Goal: Communication & Community: Answer question/provide support

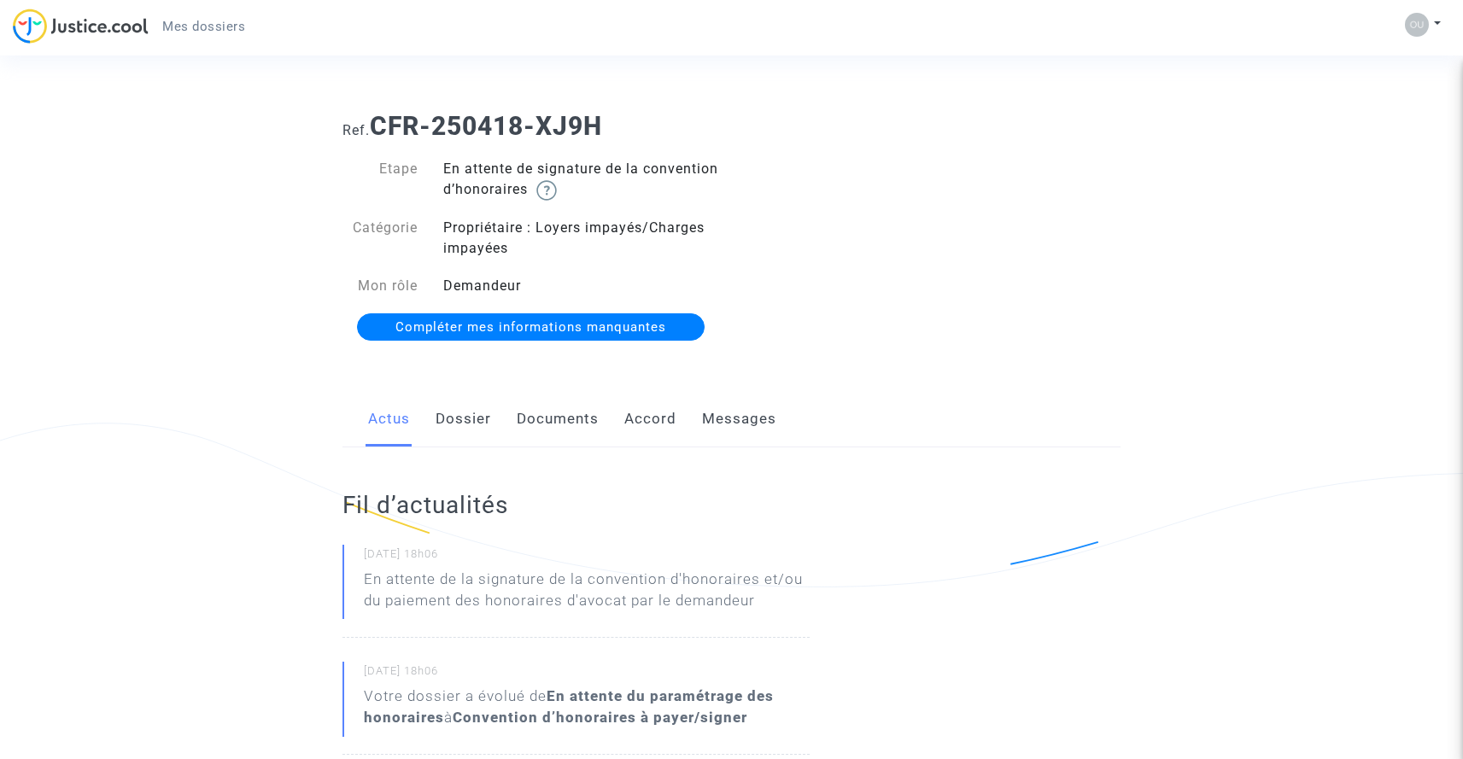
click at [452, 416] on link "Dossier" at bounding box center [464, 419] width 56 height 56
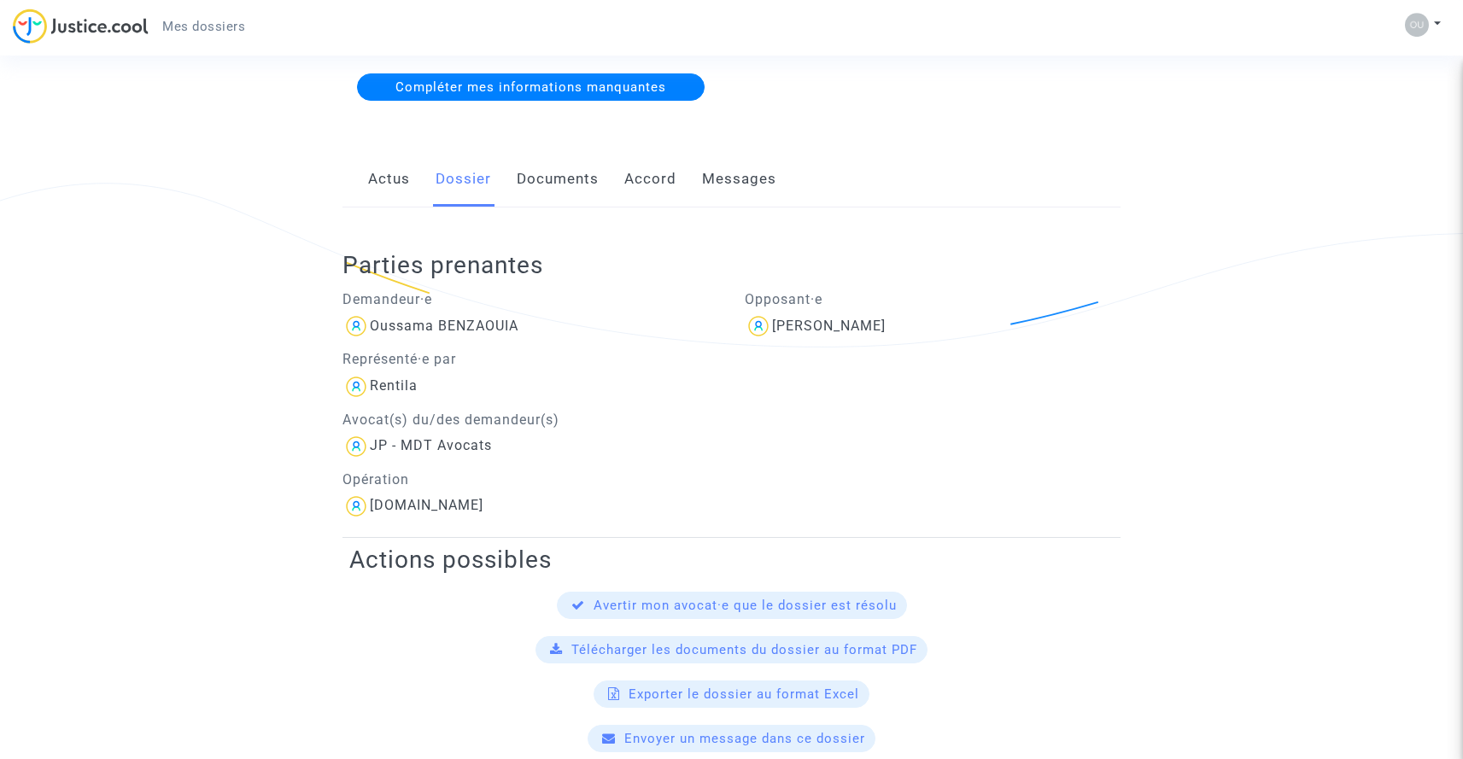
scroll to position [114, 0]
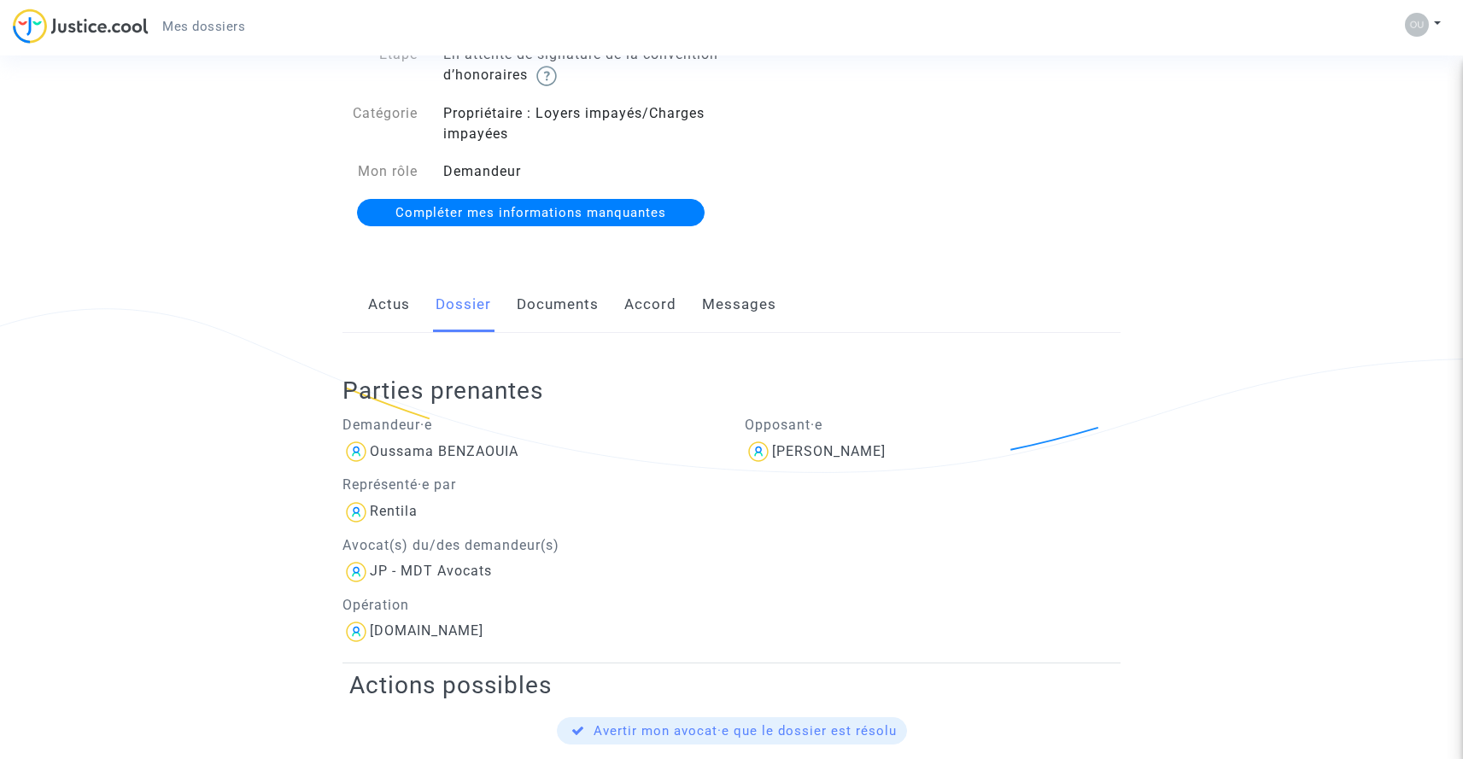
click at [556, 310] on link "Documents" at bounding box center [558, 305] width 82 height 56
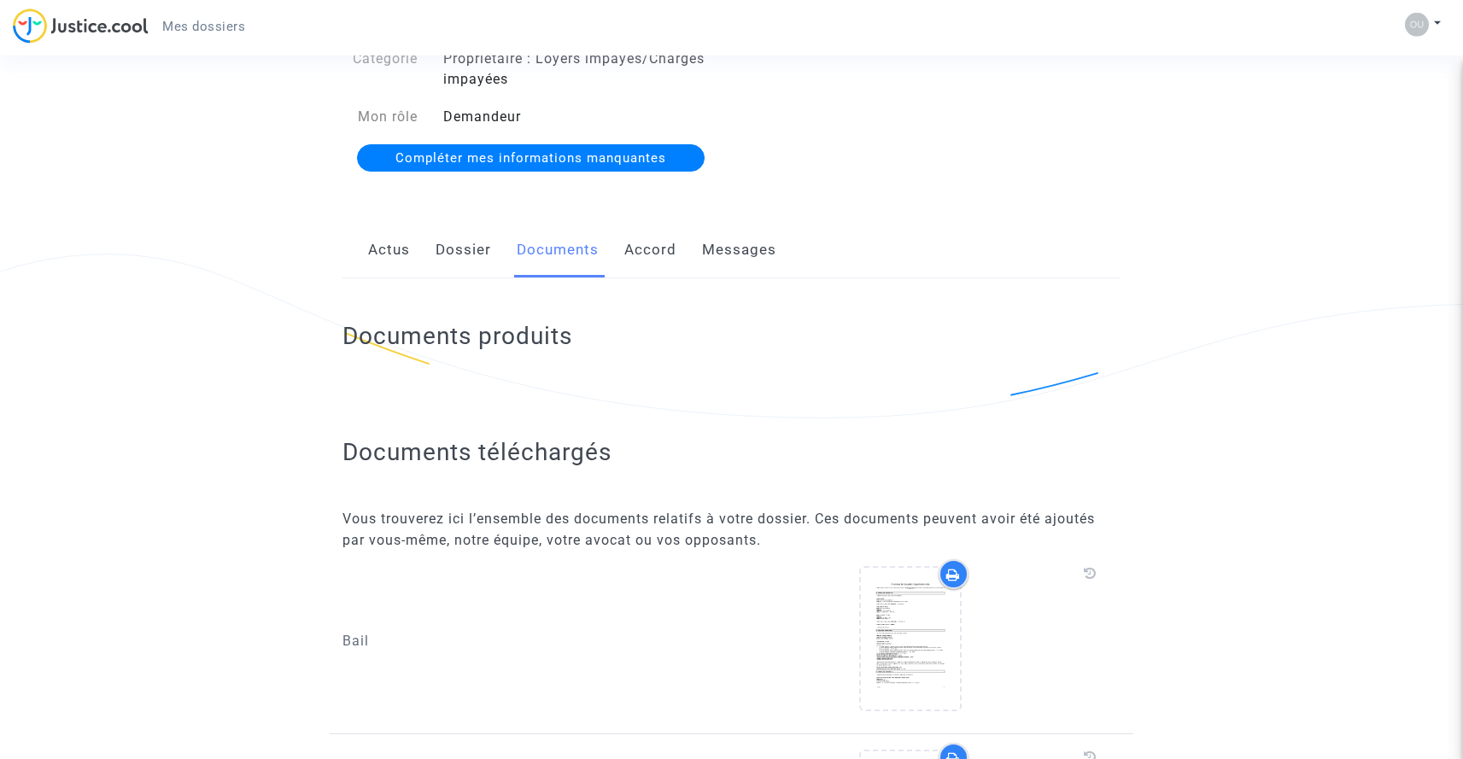
scroll to position [34, 0]
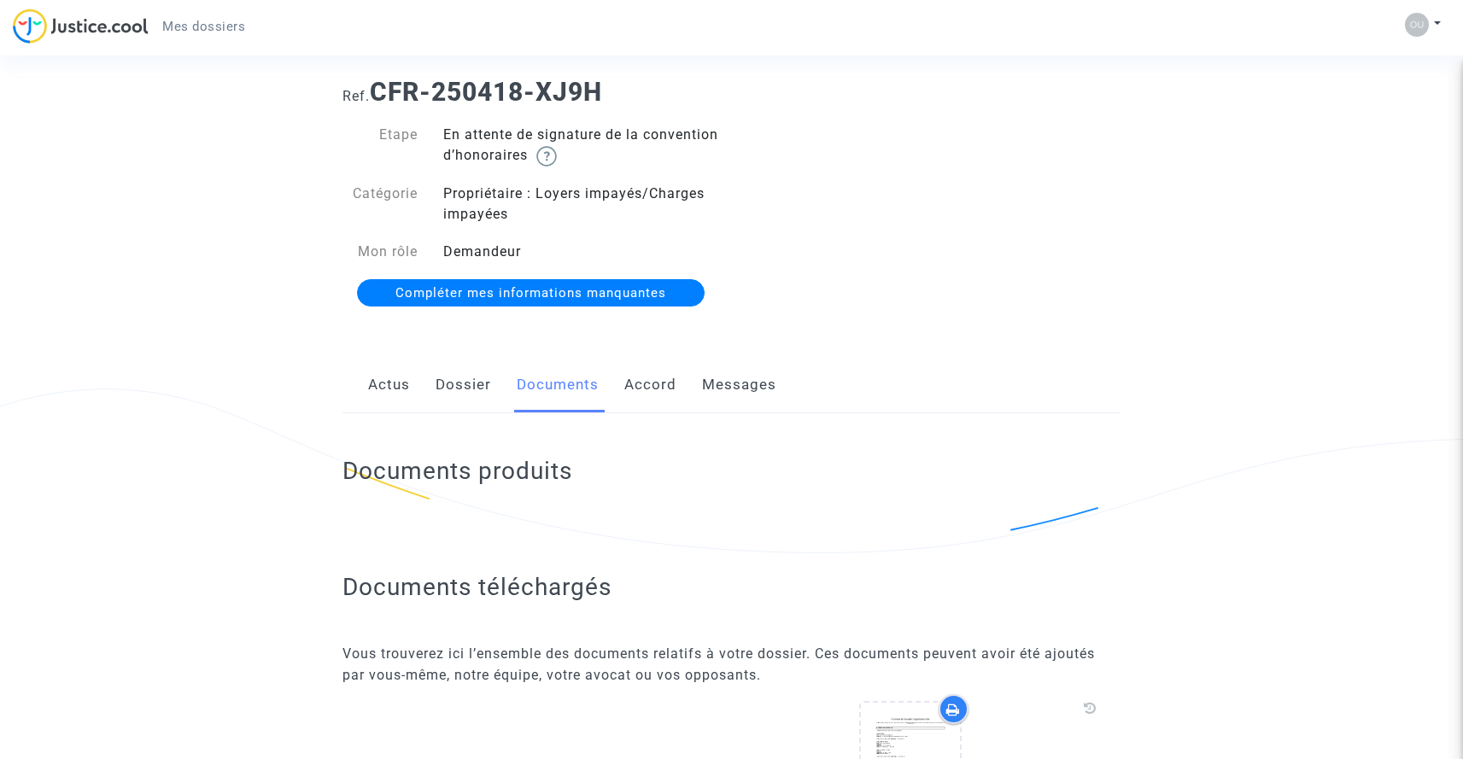
click at [644, 388] on link "Accord" at bounding box center [650, 385] width 52 height 56
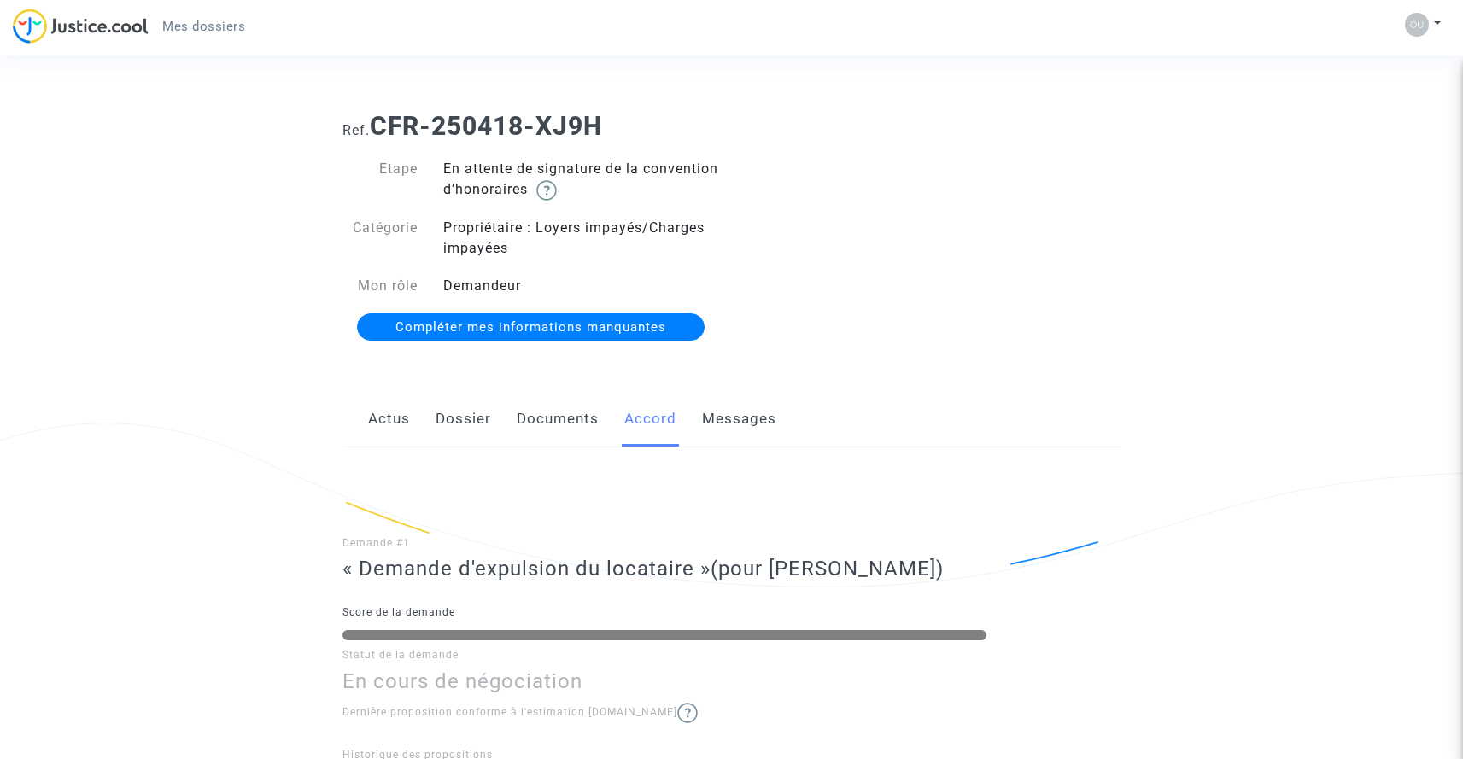
click at [747, 419] on link "Messages" at bounding box center [739, 419] width 74 height 56
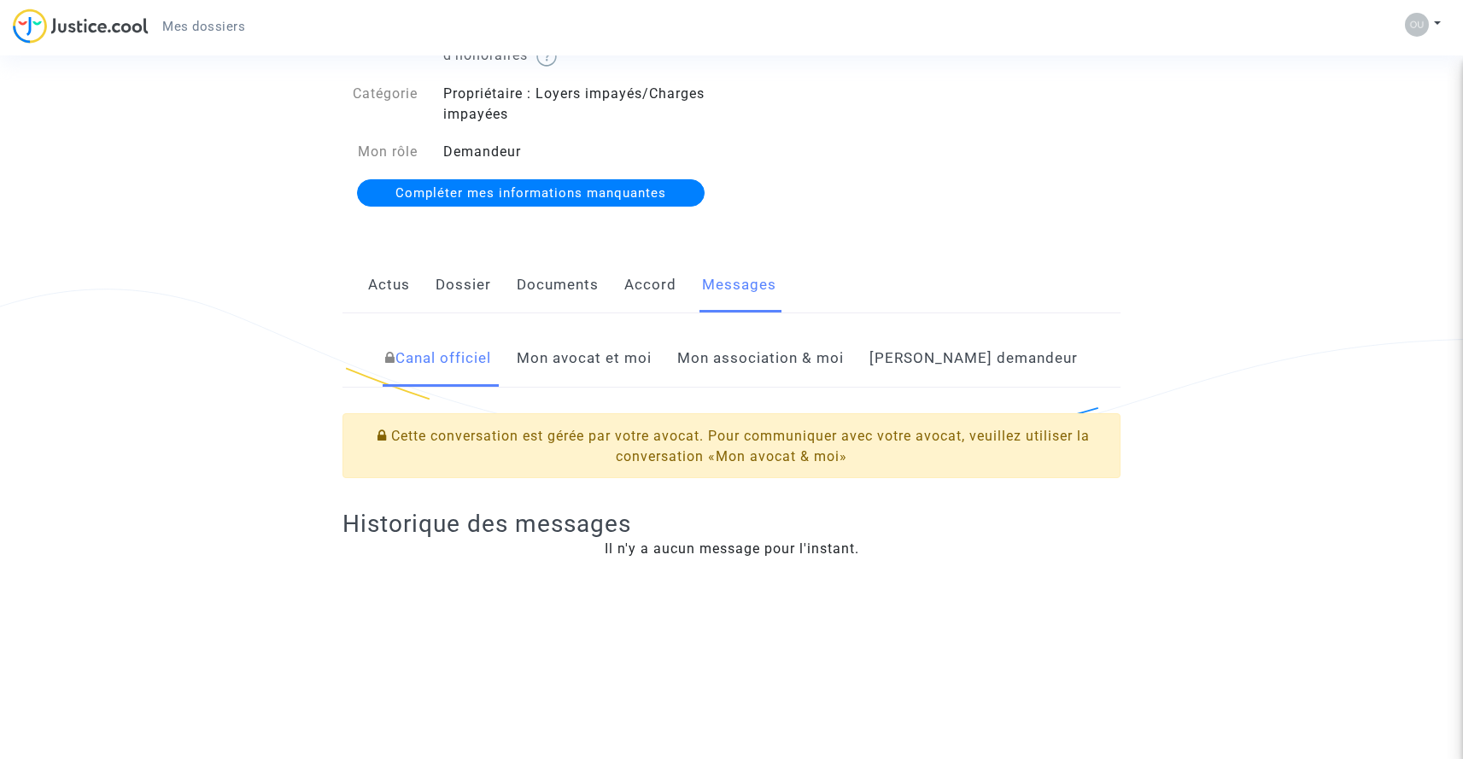
scroll to position [137, 0]
click at [652, 362] on link "Mon avocat et moi" at bounding box center [584, 356] width 135 height 56
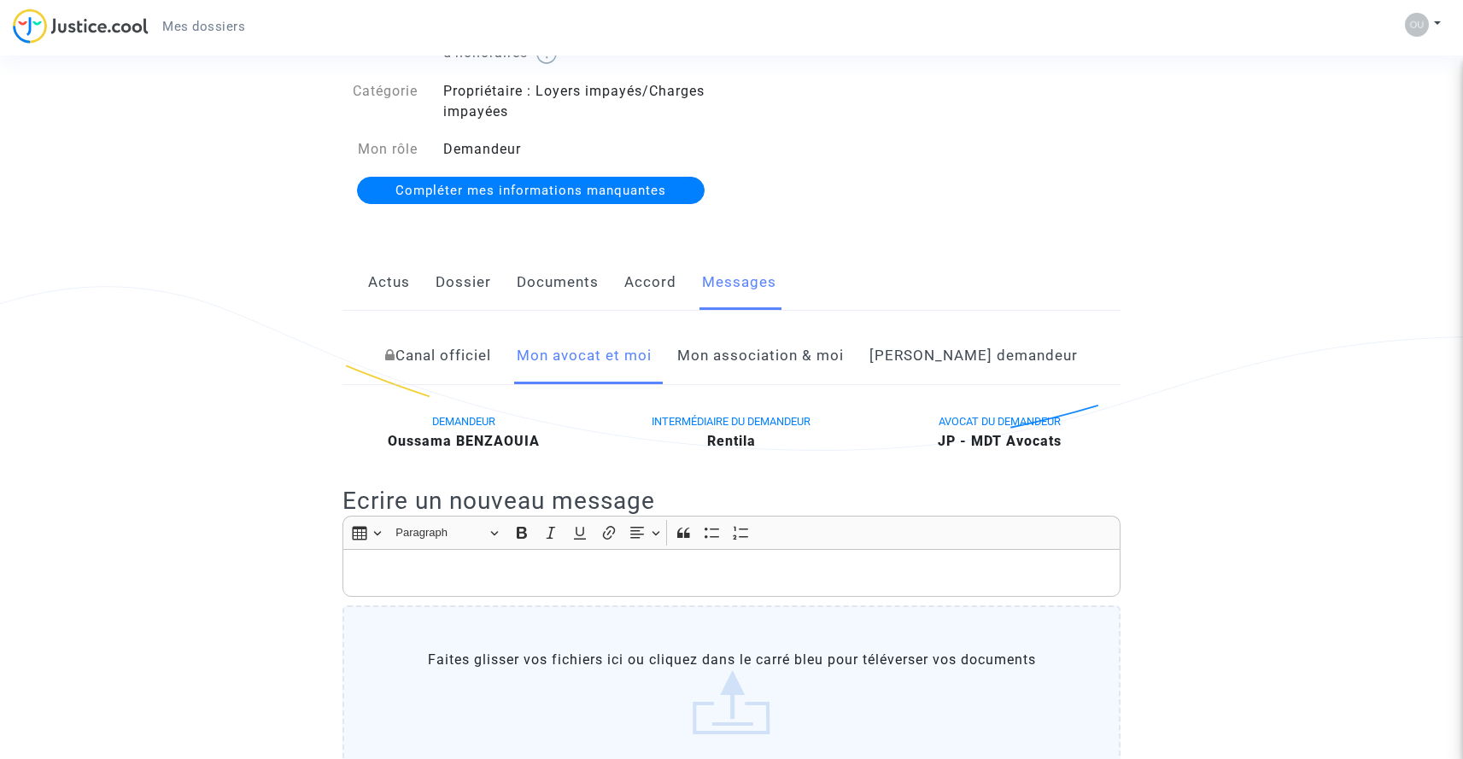
click at [788, 351] on link "Mon association & moi" at bounding box center [760, 356] width 167 height 56
click at [947, 363] on link "[PERSON_NAME] demandeur" at bounding box center [974, 356] width 208 height 56
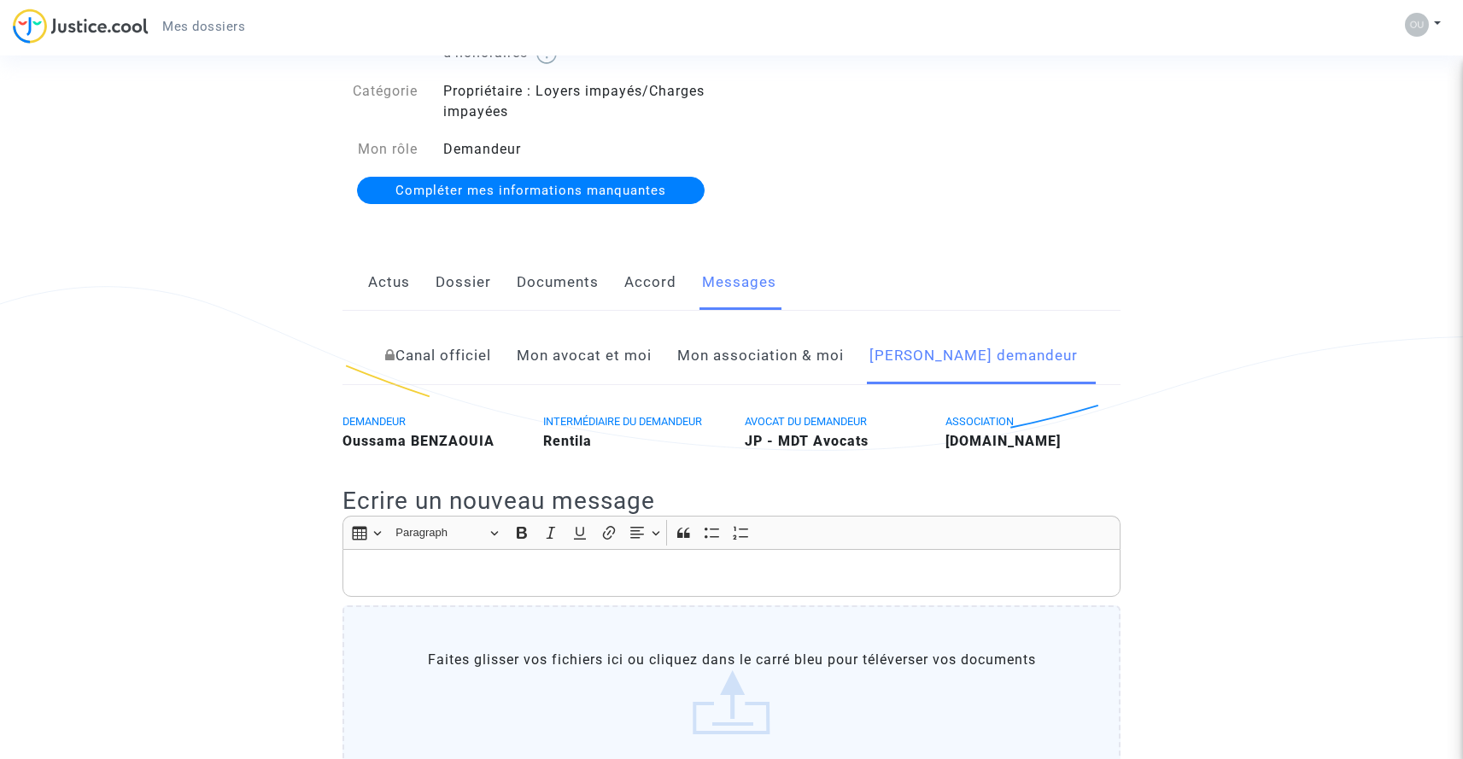
click at [645, 363] on link "Mon avocat et moi" at bounding box center [584, 356] width 135 height 56
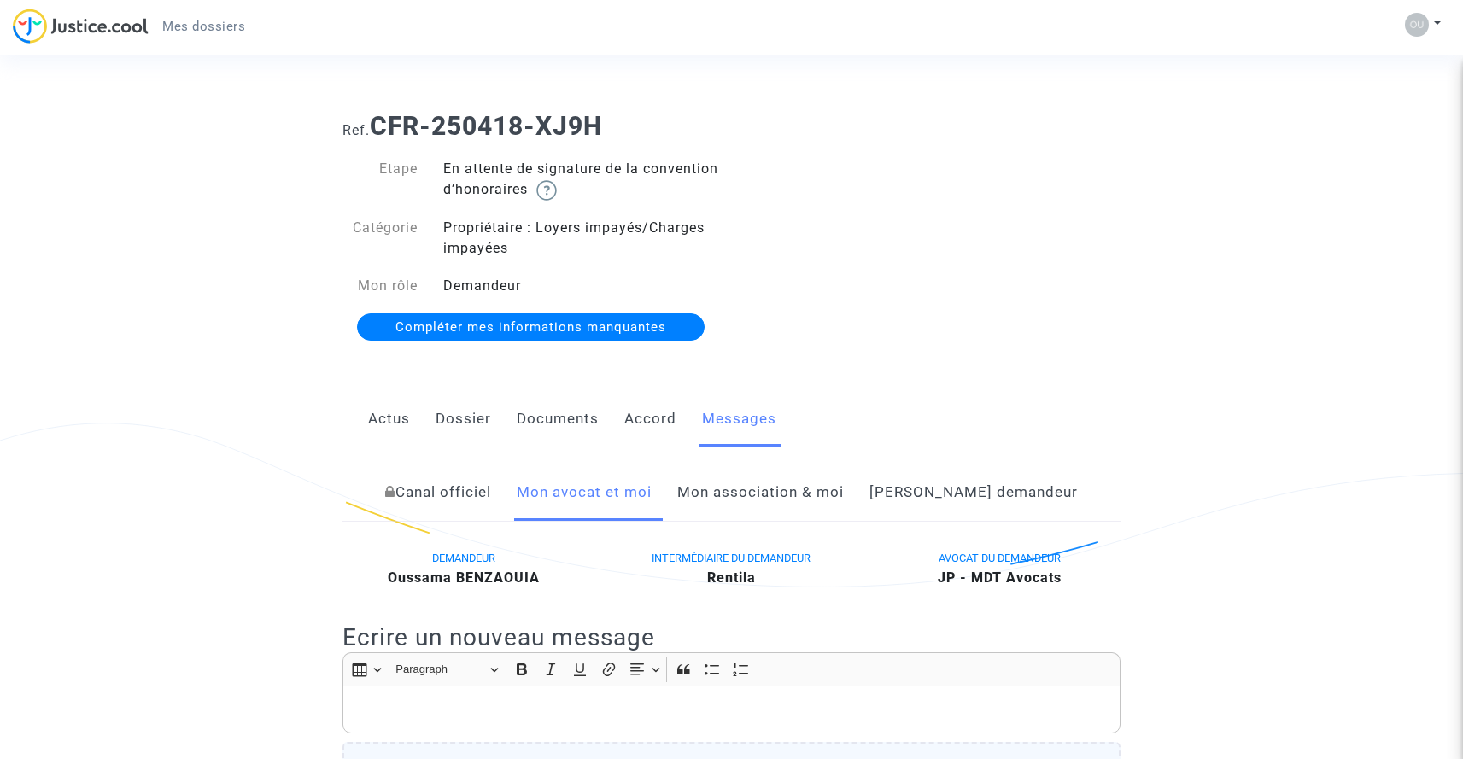
click at [641, 414] on link "Accord" at bounding box center [650, 419] width 52 height 56
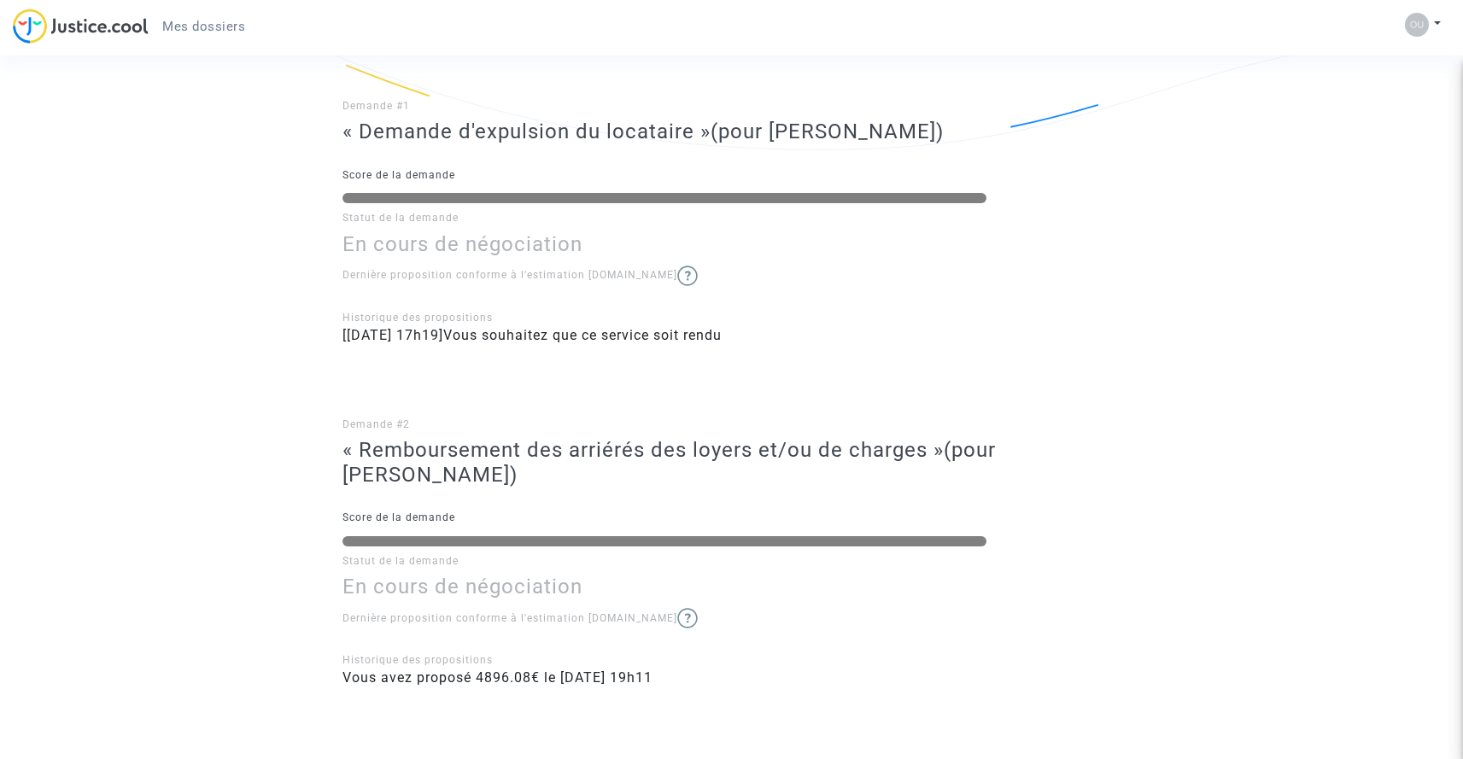
scroll to position [522, 0]
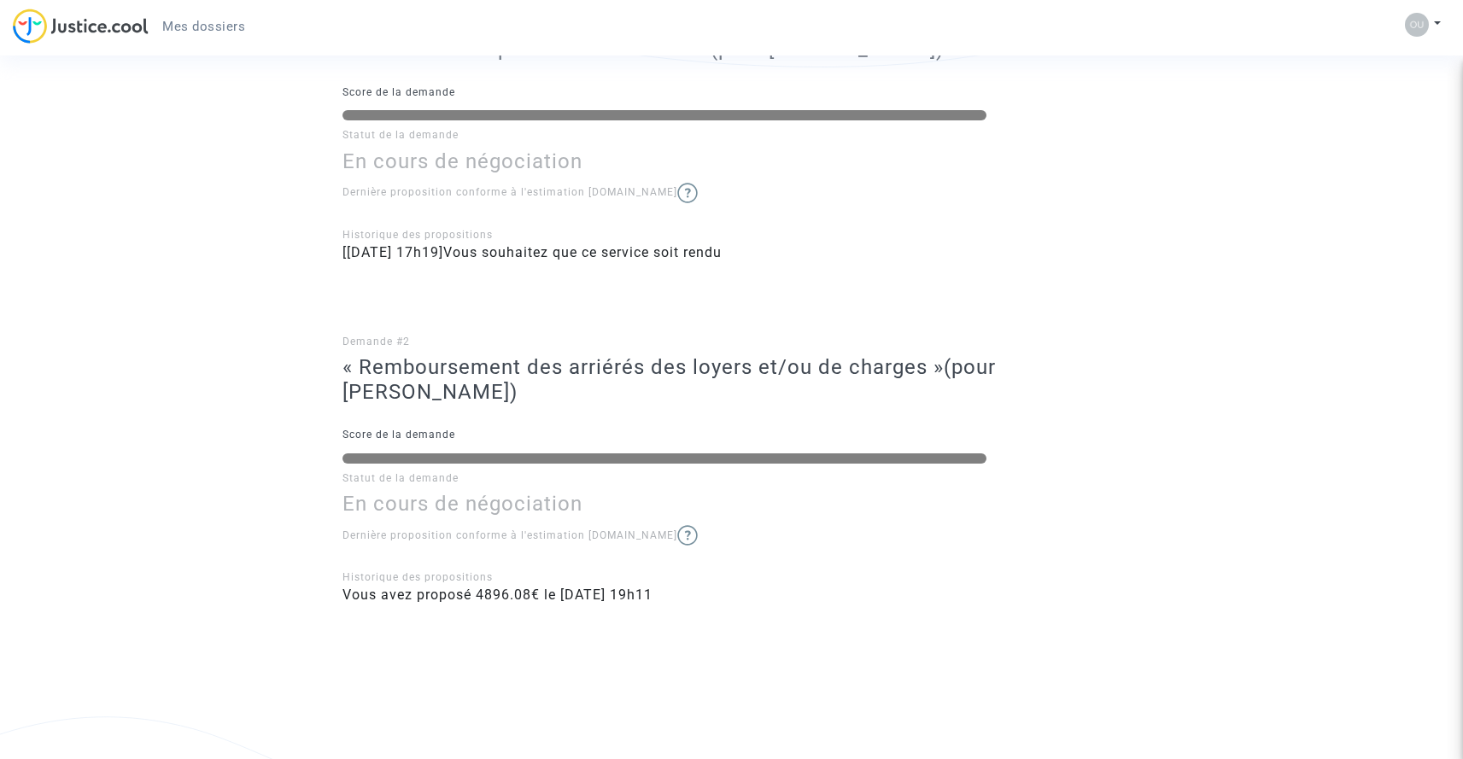
click at [387, 383] on span "(pour Oussama BENZAOUIA)" at bounding box center [670, 379] width 654 height 49
drag, startPoint x: 410, startPoint y: 488, endPoint x: 421, endPoint y: 555, distance: 68.4
click at [410, 489] on div "Demande #2 « Remboursement des arriérés des loyers et/ou de charges » (pour Ous…" at bounding box center [732, 456] width 778 height 334
click at [425, 577] on div "Historique des propositions" at bounding box center [732, 577] width 778 height 15
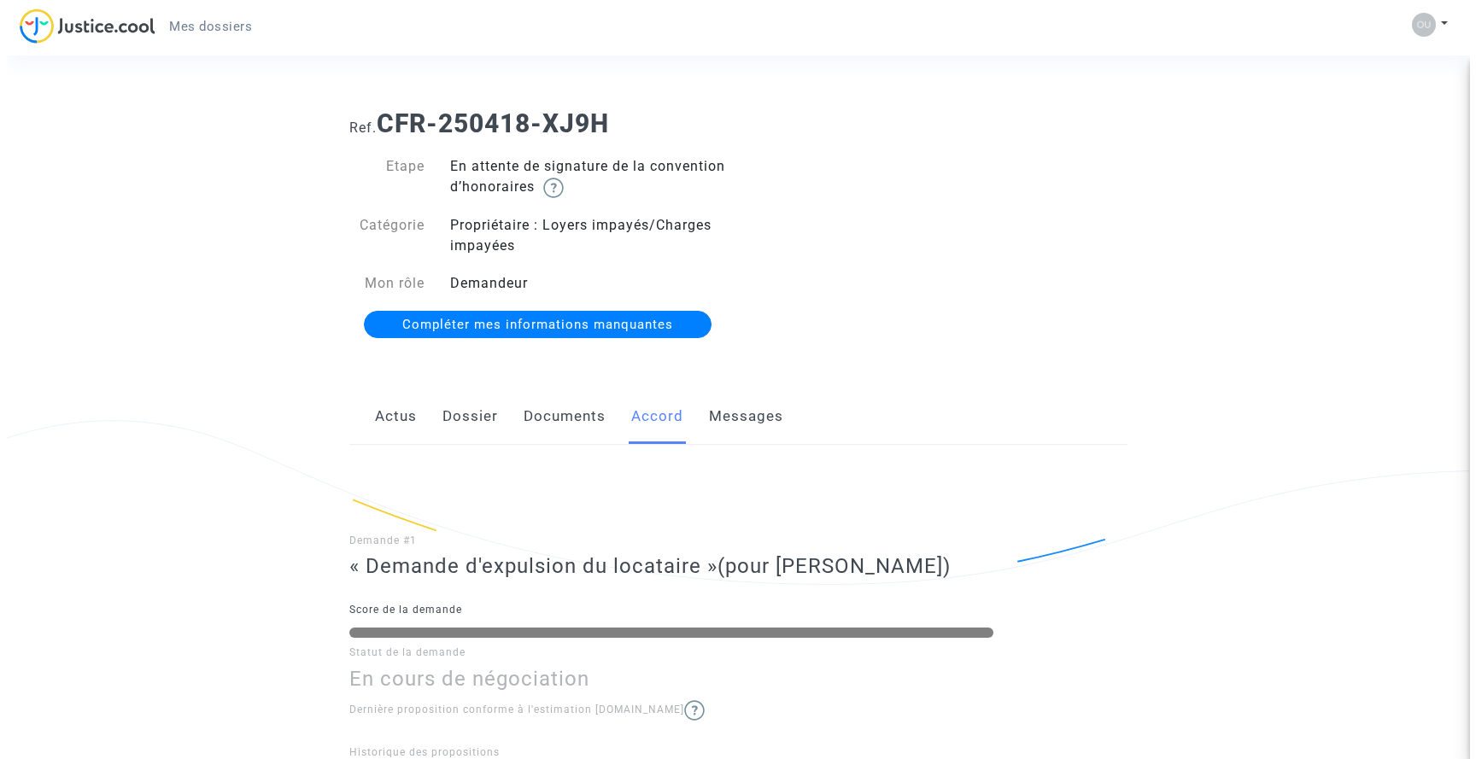
scroll to position [0, 0]
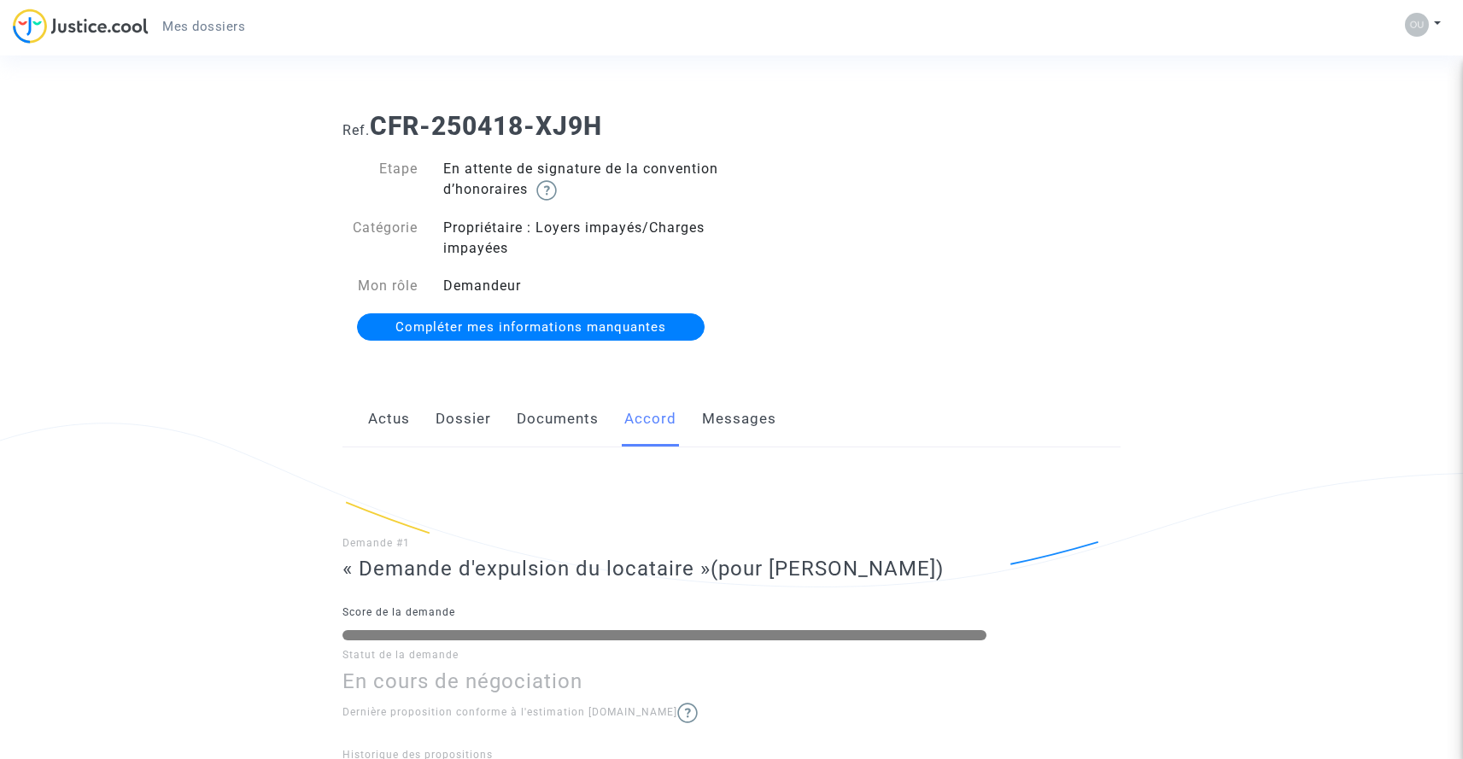
click at [502, 331] on span "Compléter mes informations manquantes" at bounding box center [531, 326] width 271 height 15
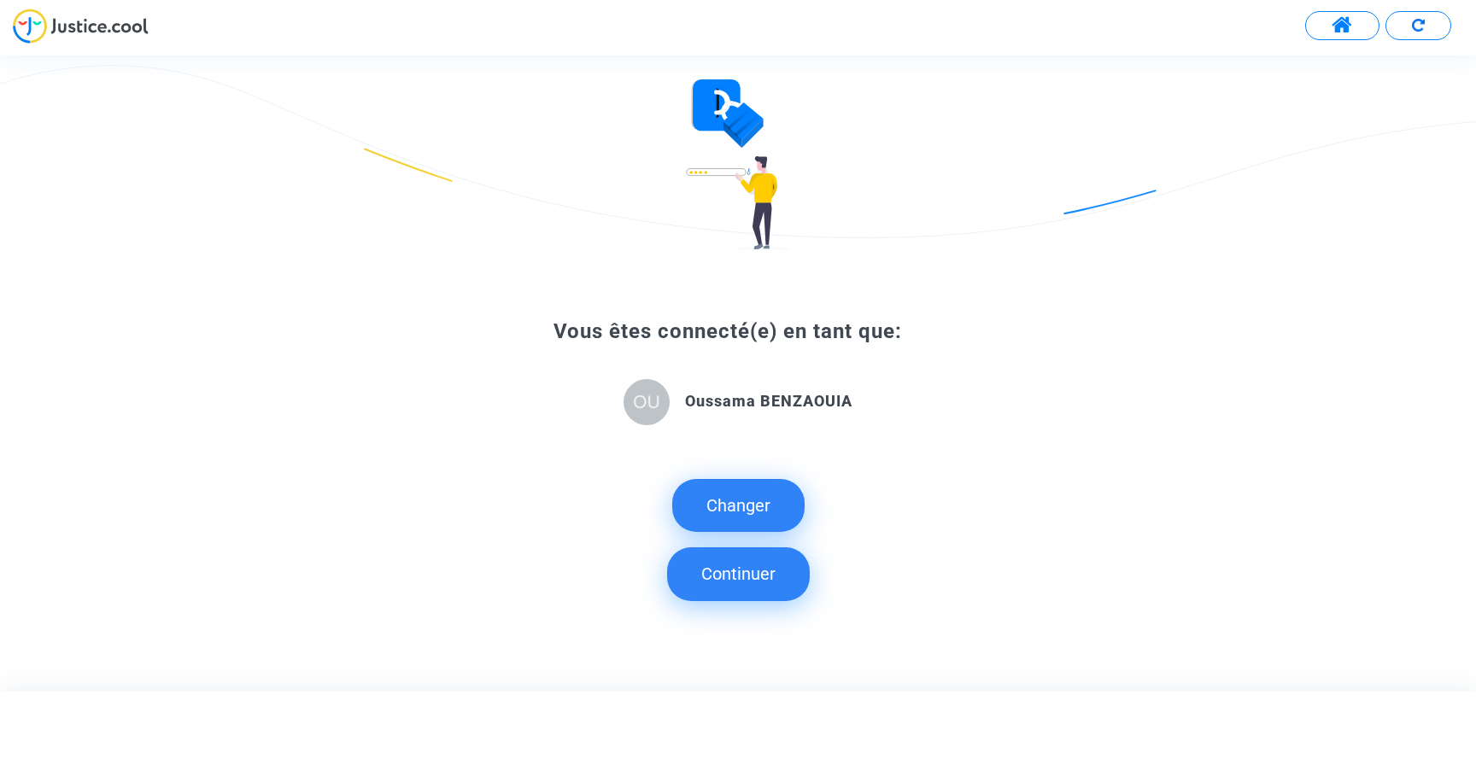
scroll to position [81, 0]
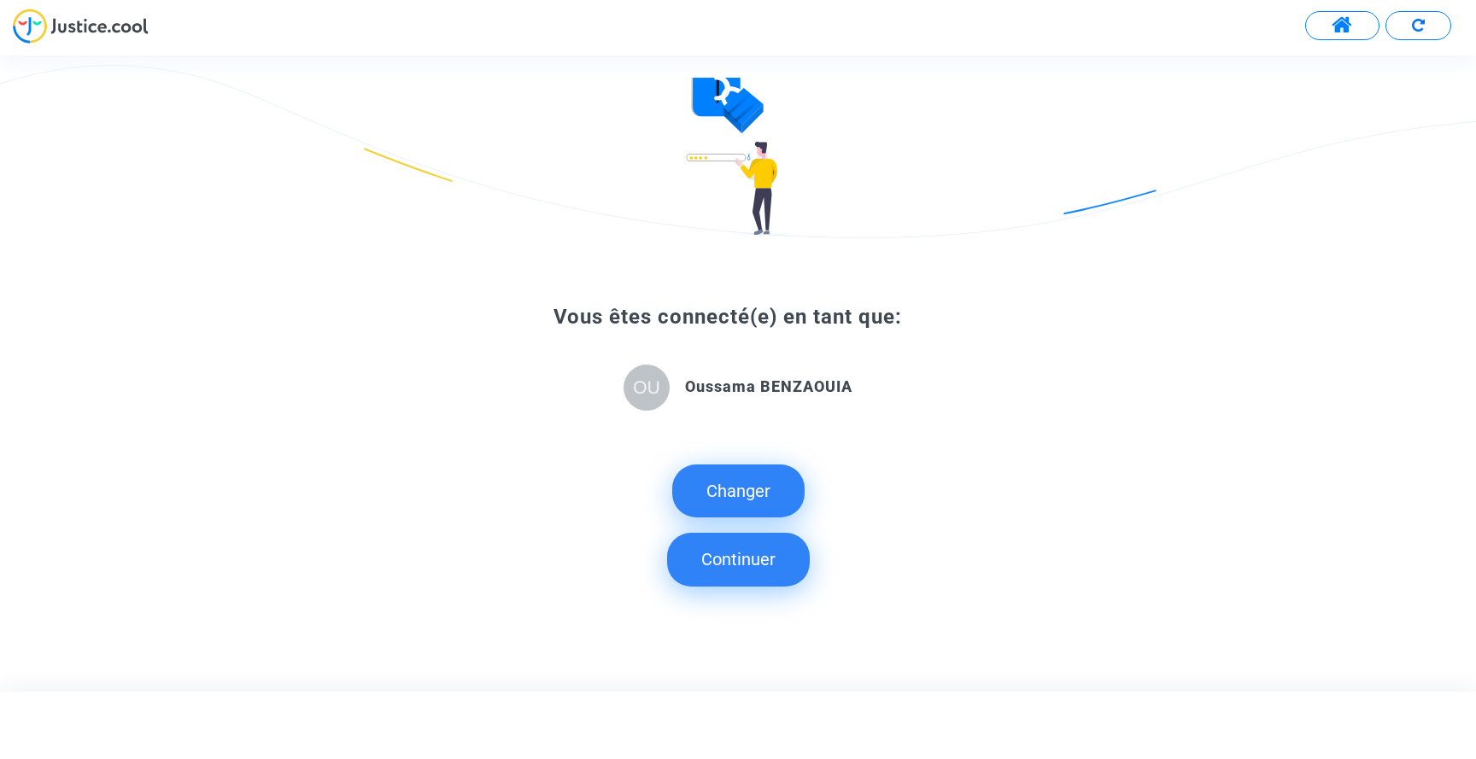
click at [715, 553] on button "Continuer" at bounding box center [738, 559] width 143 height 53
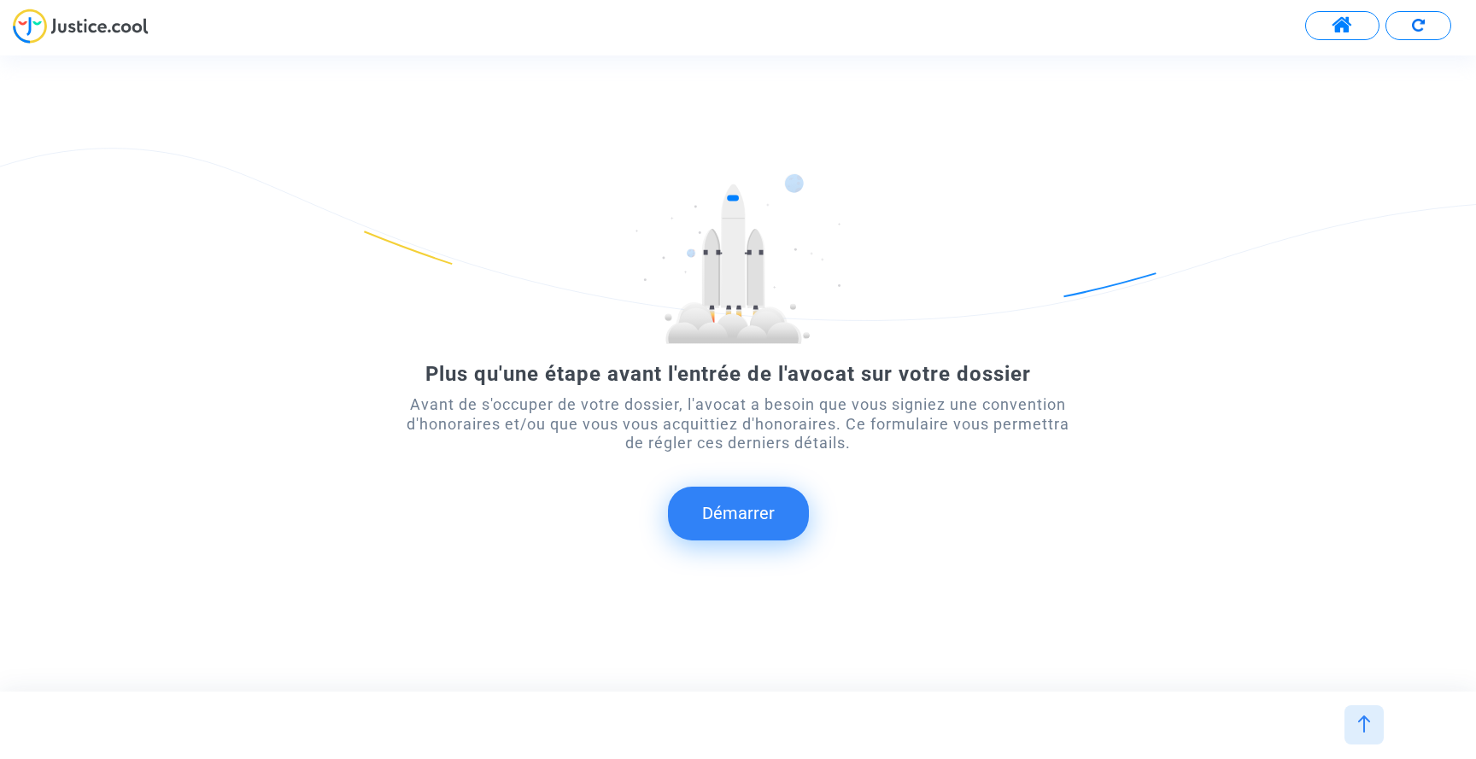
click at [725, 526] on button "Démarrer" at bounding box center [738, 513] width 141 height 53
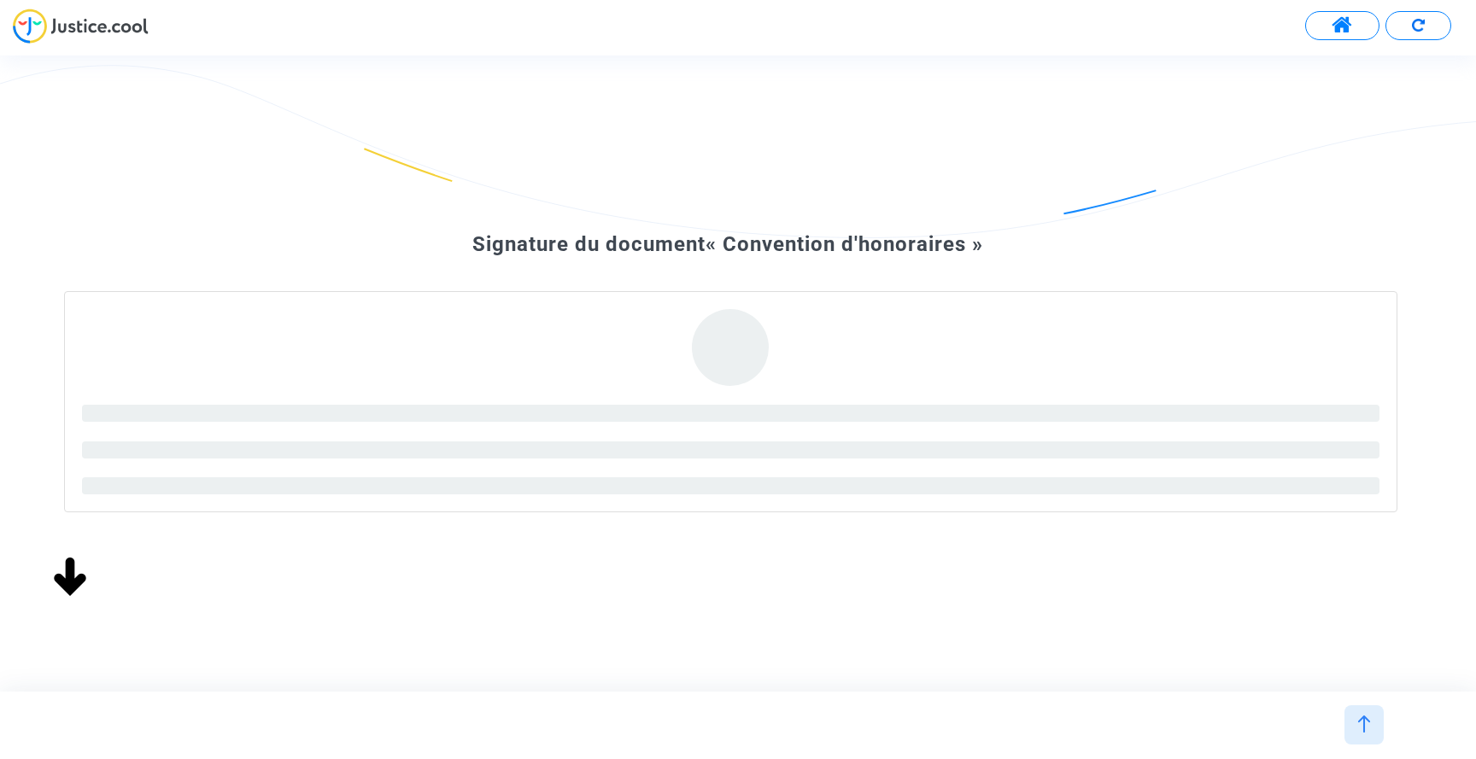
click at [1335, 26] on span at bounding box center [1342, 26] width 21 height 22
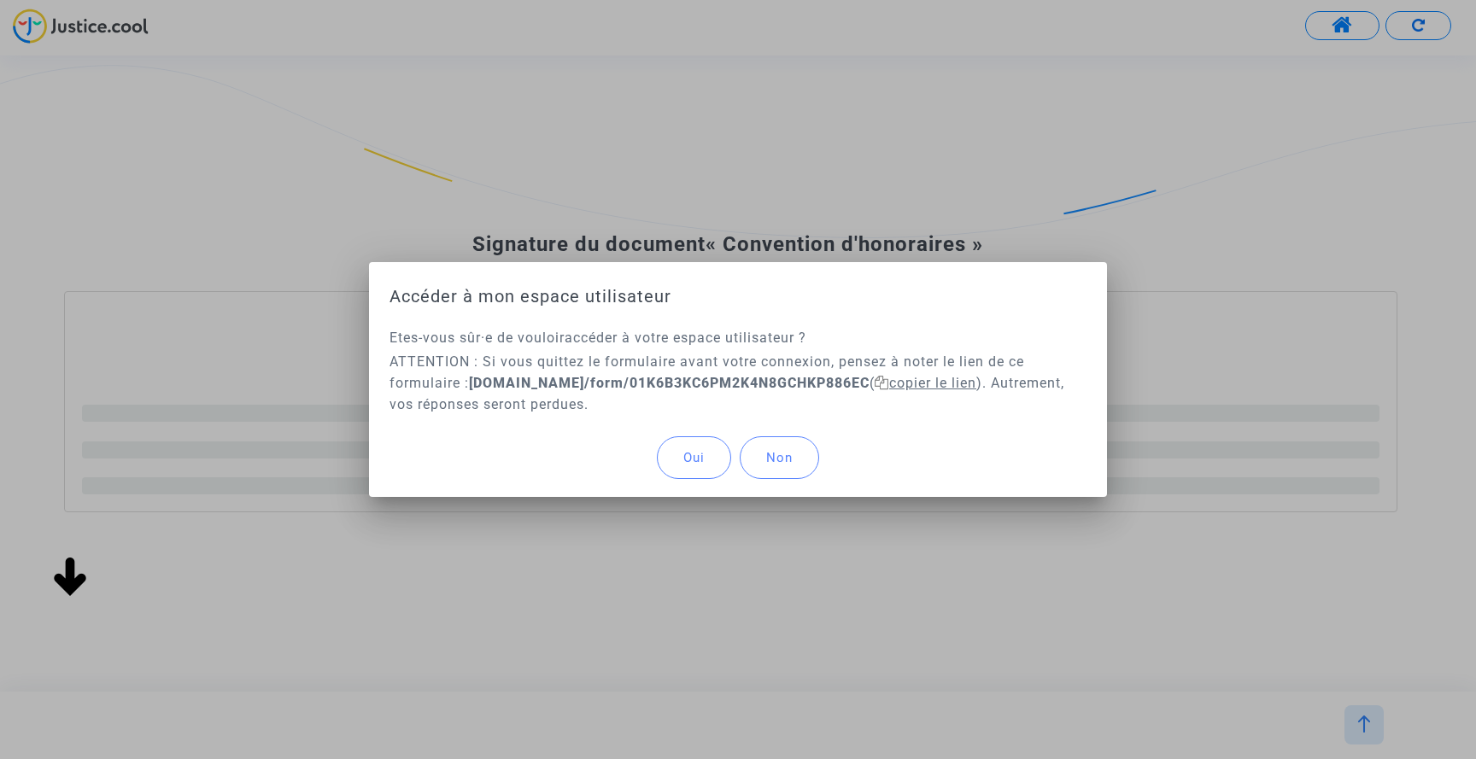
click at [976, 384] on span "copier le lien" at bounding box center [926, 383] width 102 height 16
drag, startPoint x: 1183, startPoint y: 416, endPoint x: 1180, endPoint y: 407, distance: 9.2
click at [1180, 414] on div at bounding box center [738, 379] width 1476 height 759
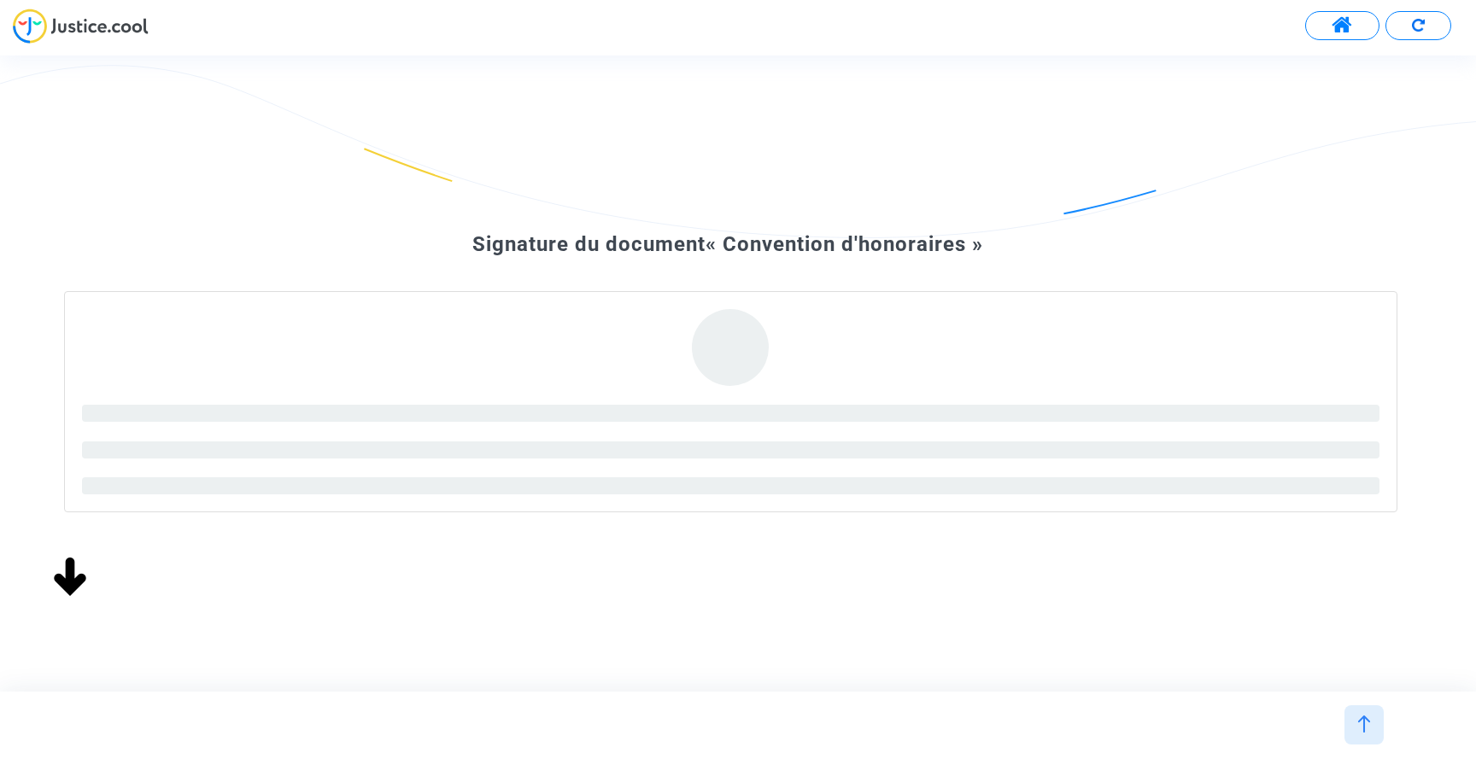
click at [1408, 29] on button at bounding box center [1419, 25] width 66 height 29
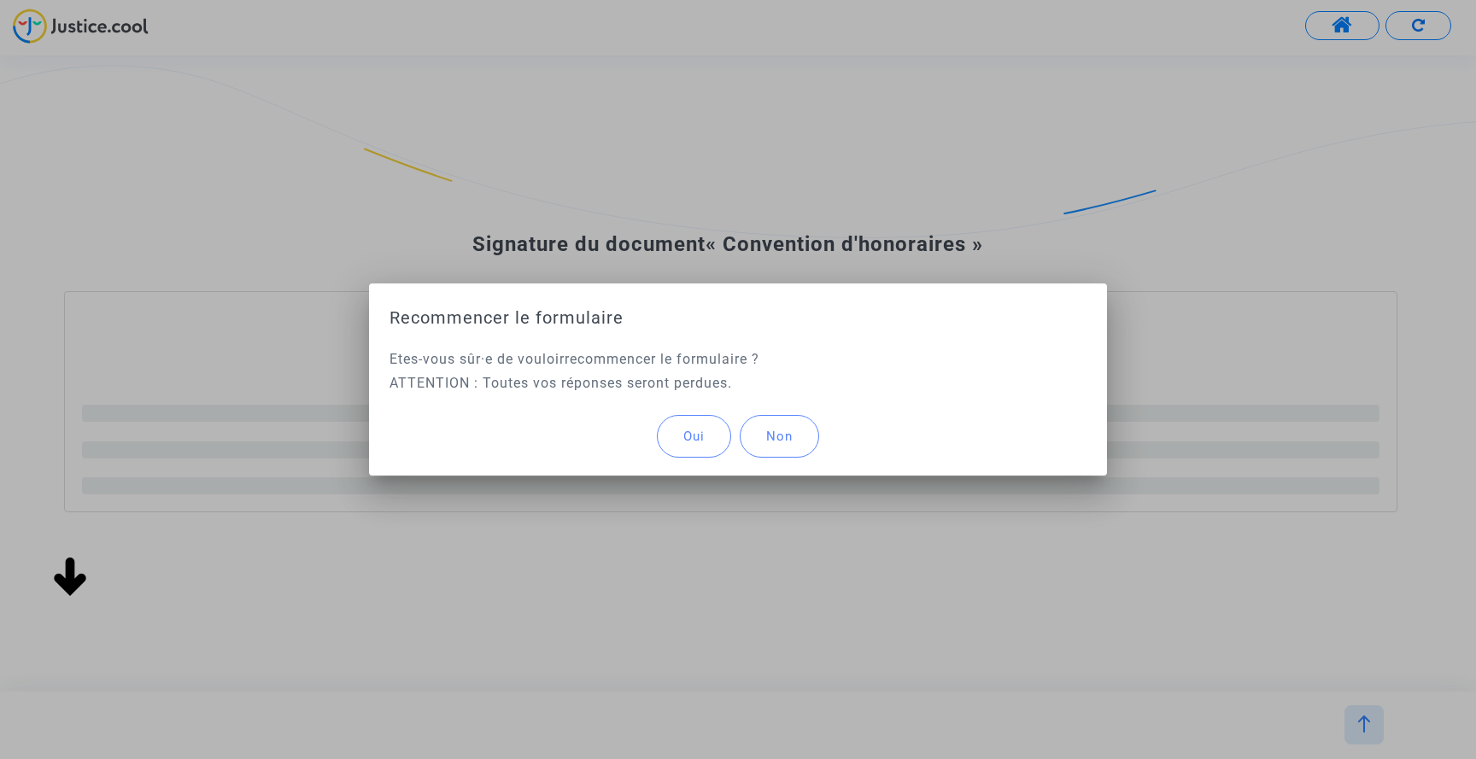
click at [714, 442] on button "Oui" at bounding box center [694, 436] width 74 height 43
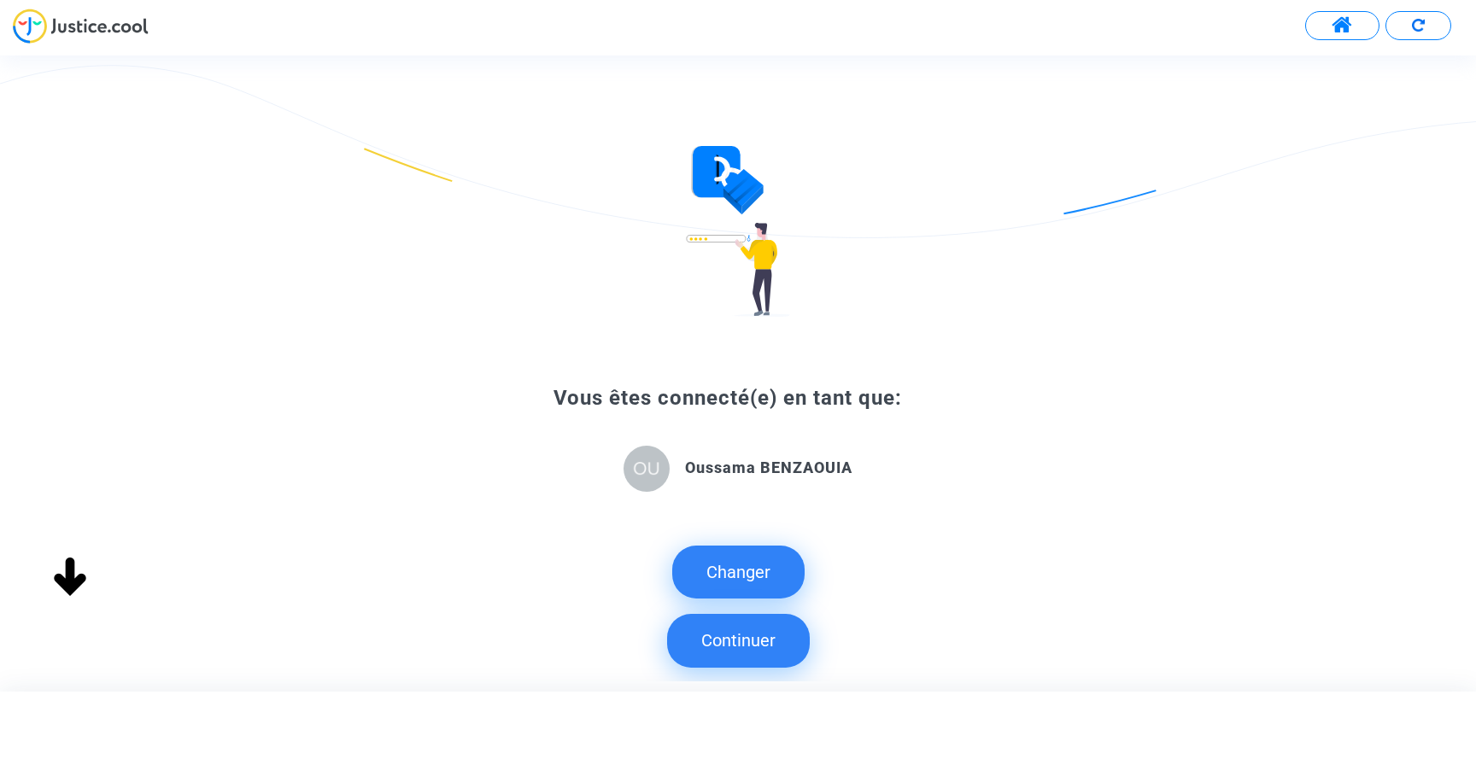
click at [62, 26] on img at bounding box center [81, 26] width 136 height 35
click at [1359, 26] on button at bounding box center [1342, 25] width 74 height 29
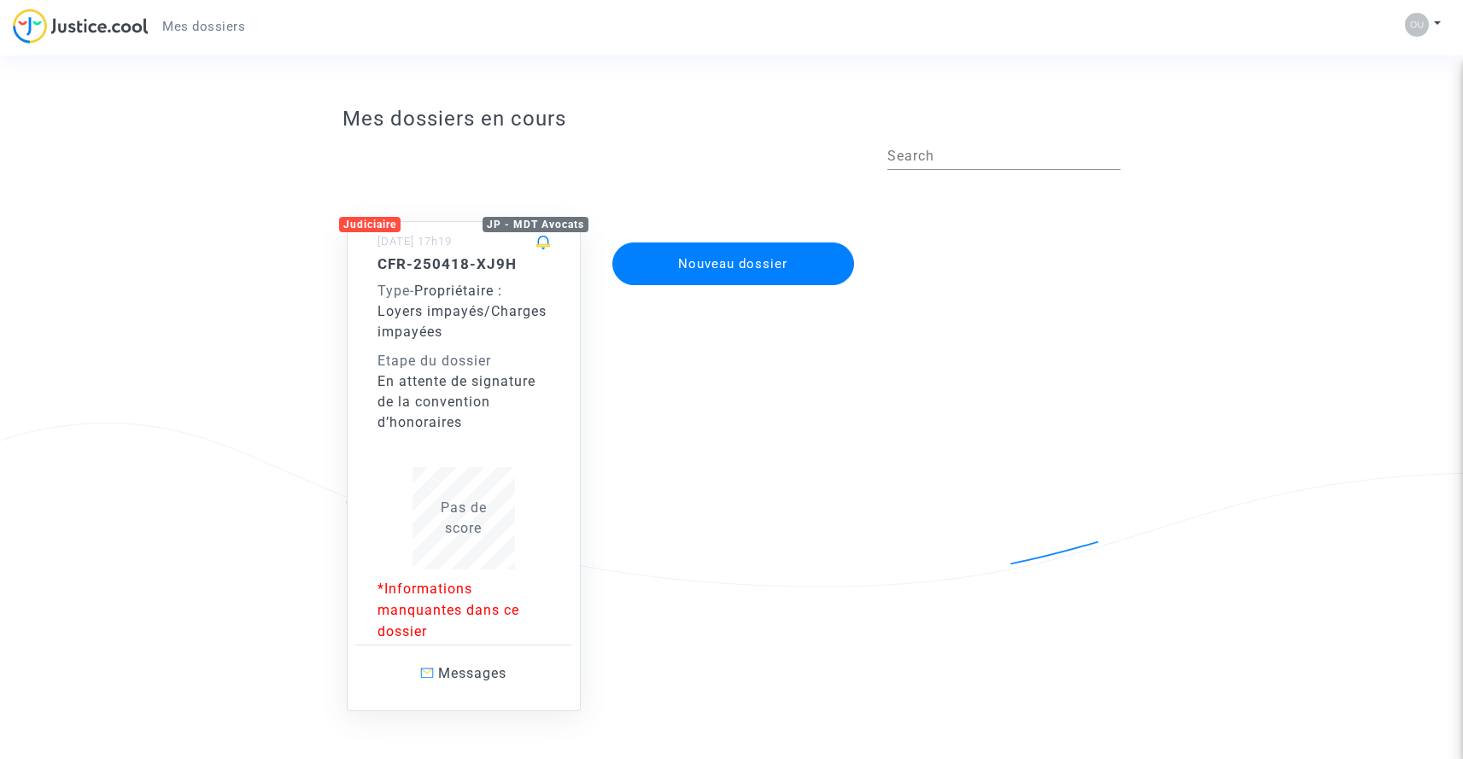
click at [493, 584] on p "*Informations manquantes dans ce dossier" at bounding box center [464, 610] width 173 height 64
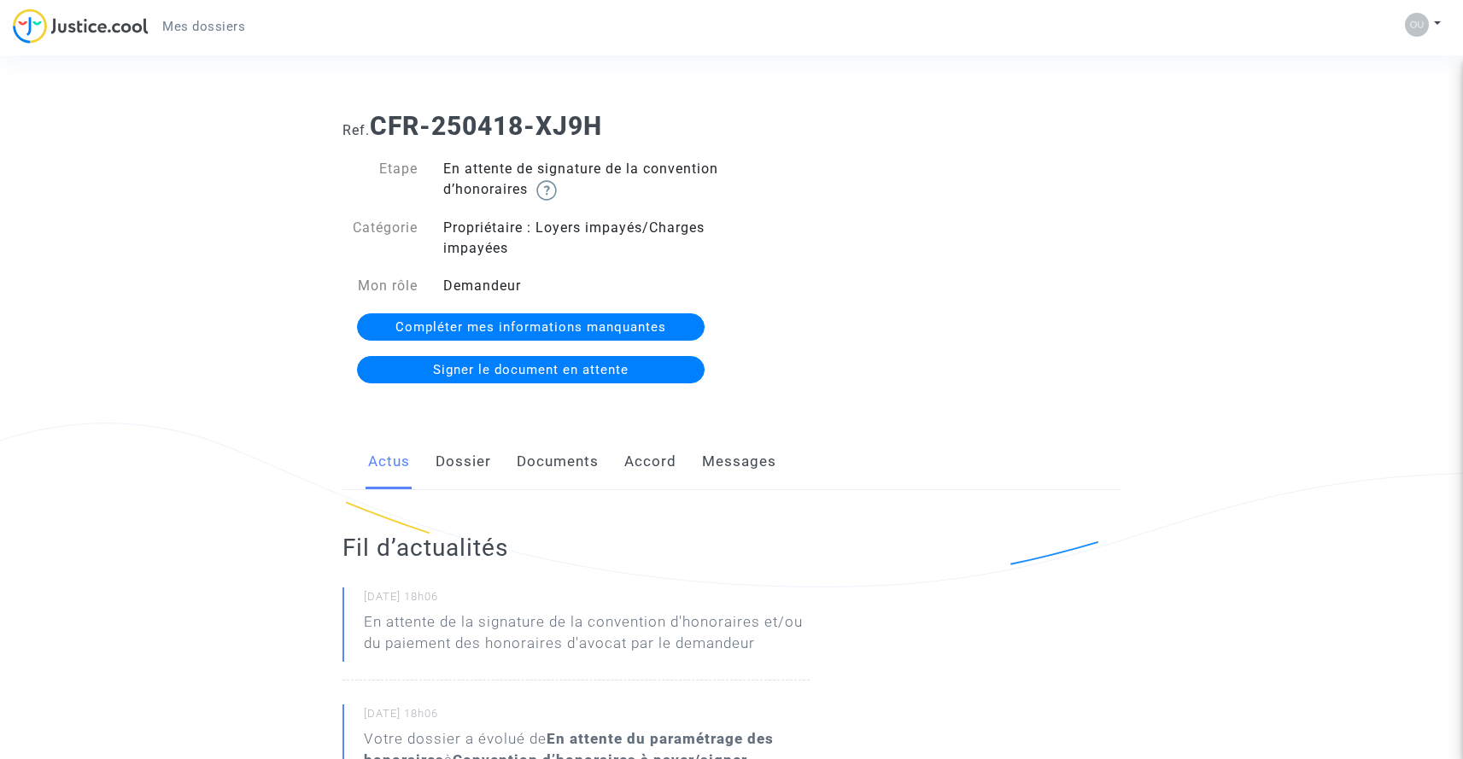
click at [542, 327] on span "Compléter mes informations manquantes" at bounding box center [531, 326] width 271 height 15
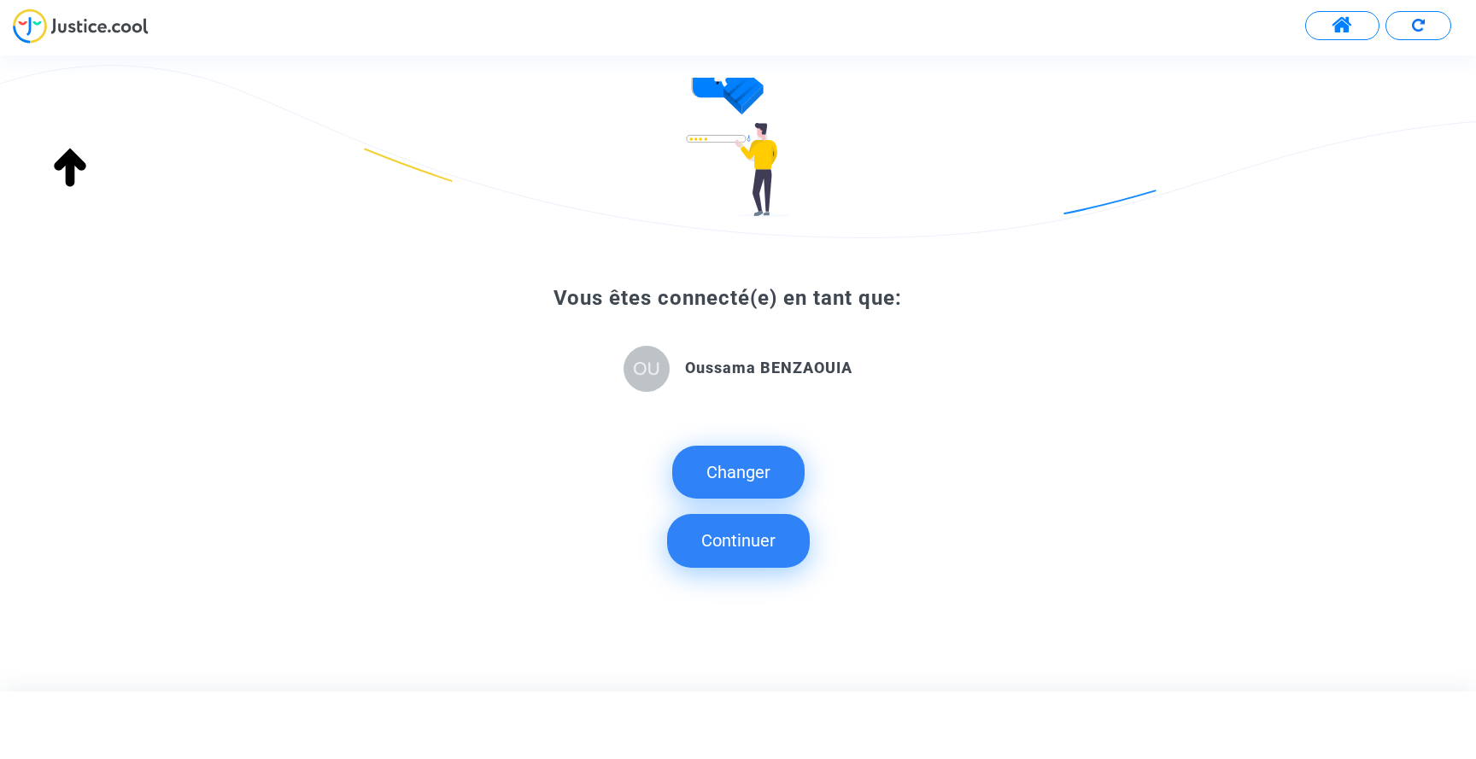
scroll to position [104, 0]
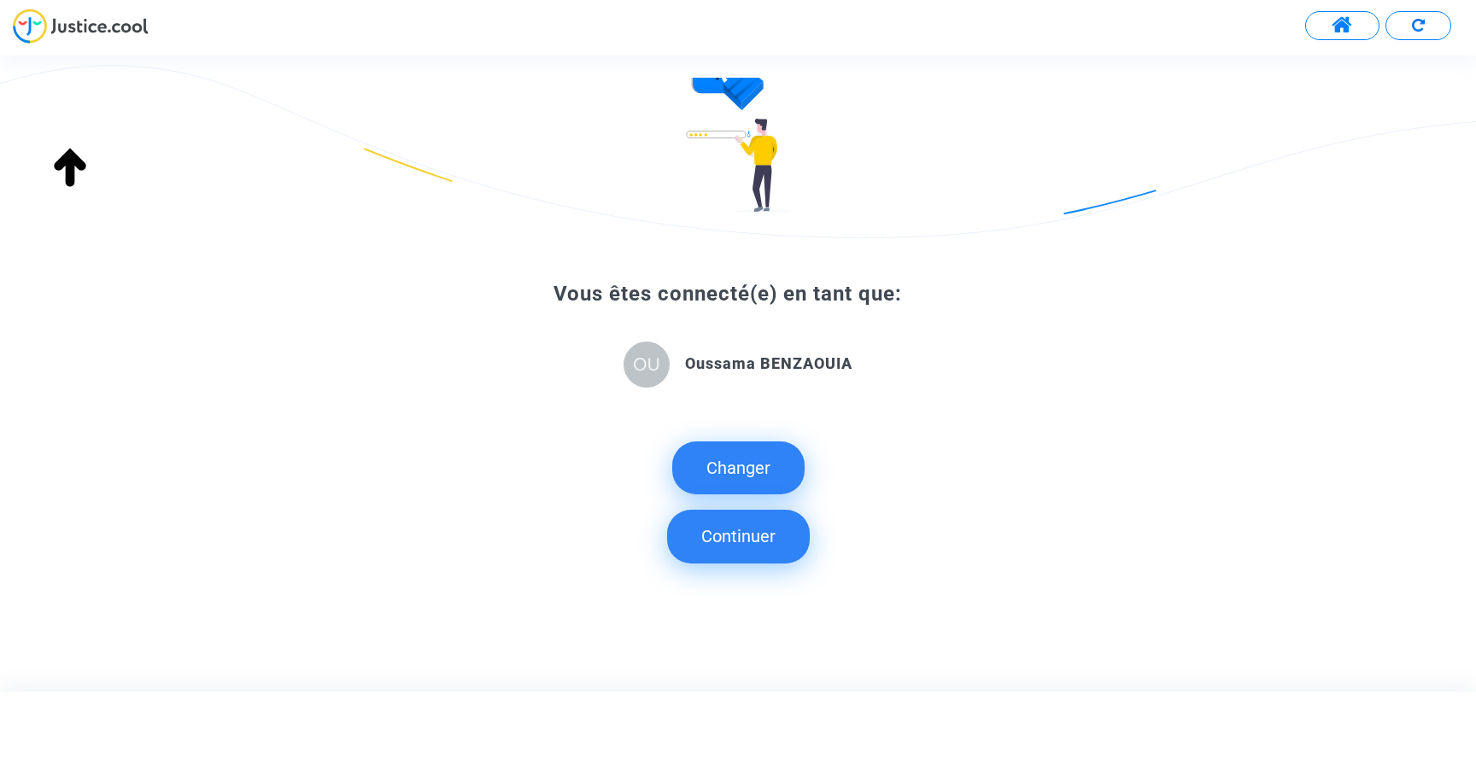
click at [72, 33] on img at bounding box center [81, 26] width 136 height 35
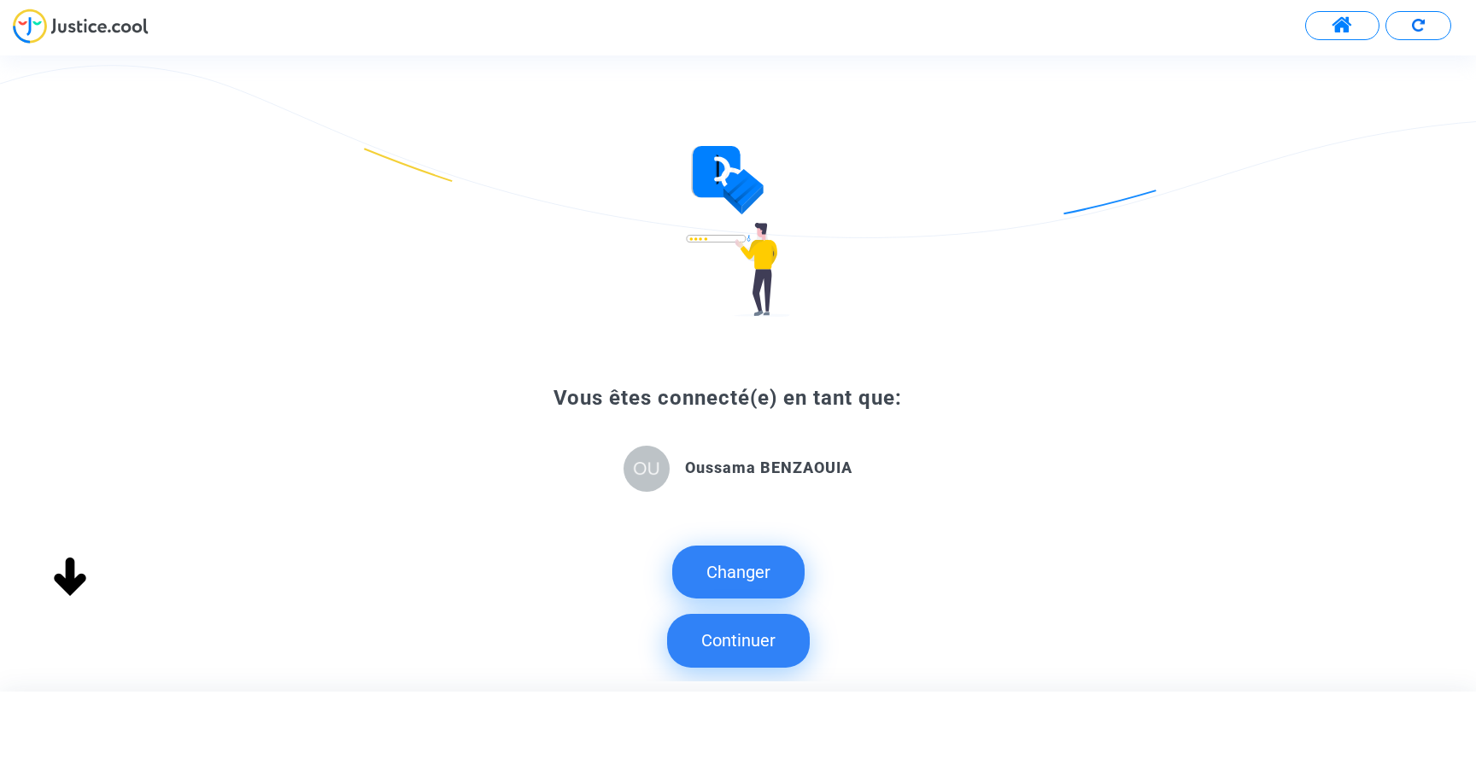
click at [1343, 23] on span at bounding box center [1342, 26] width 21 height 22
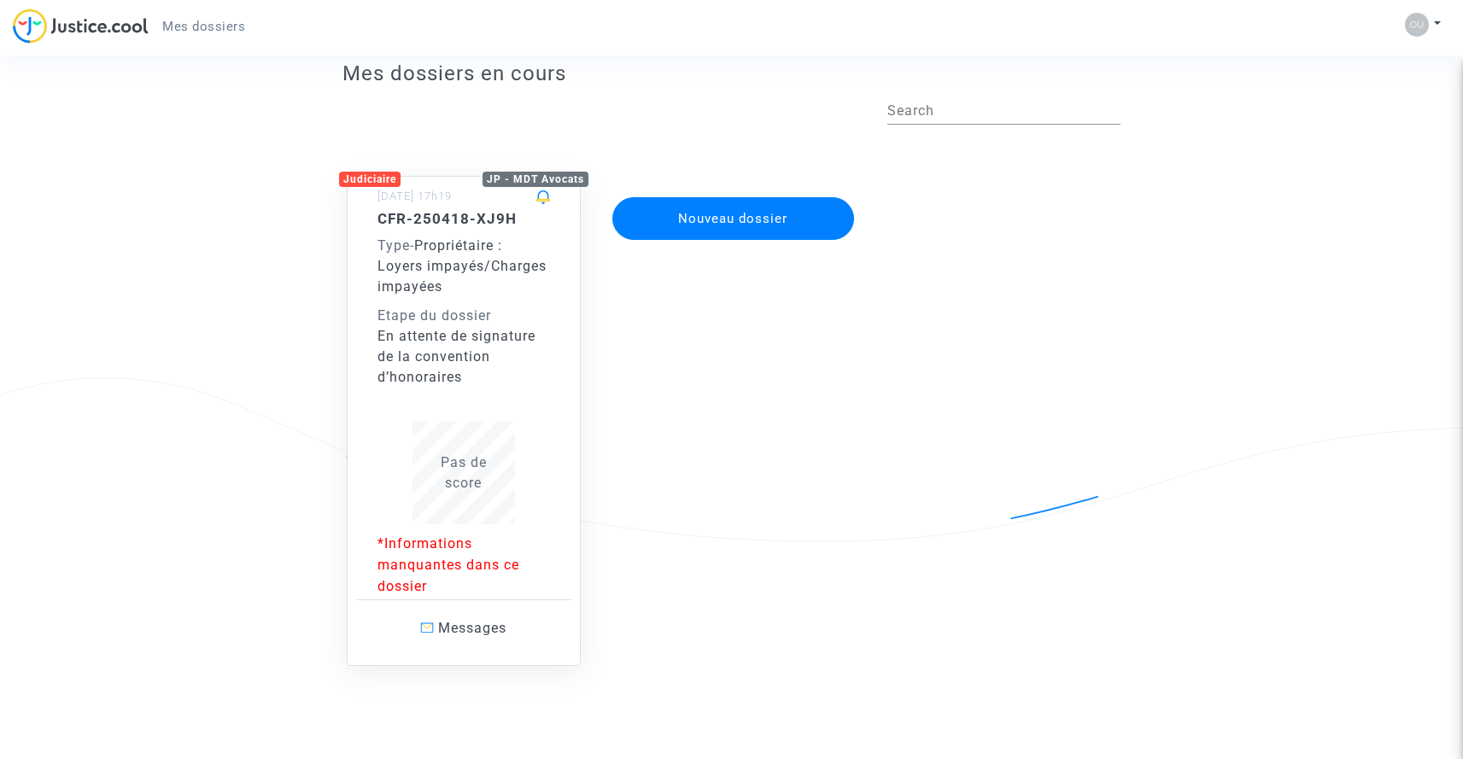
scroll to position [73, 0]
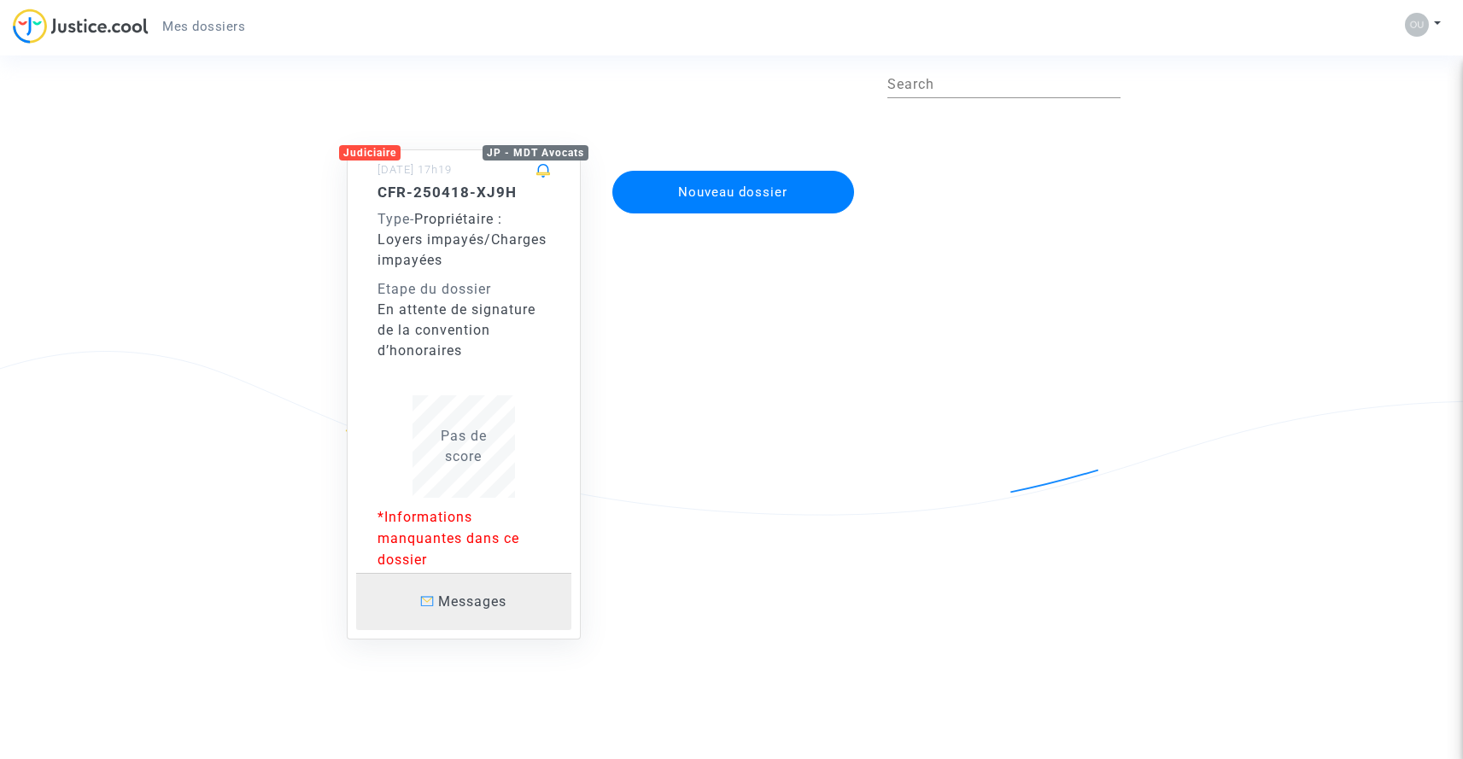
click at [449, 602] on span "Messages" at bounding box center [472, 602] width 68 height 16
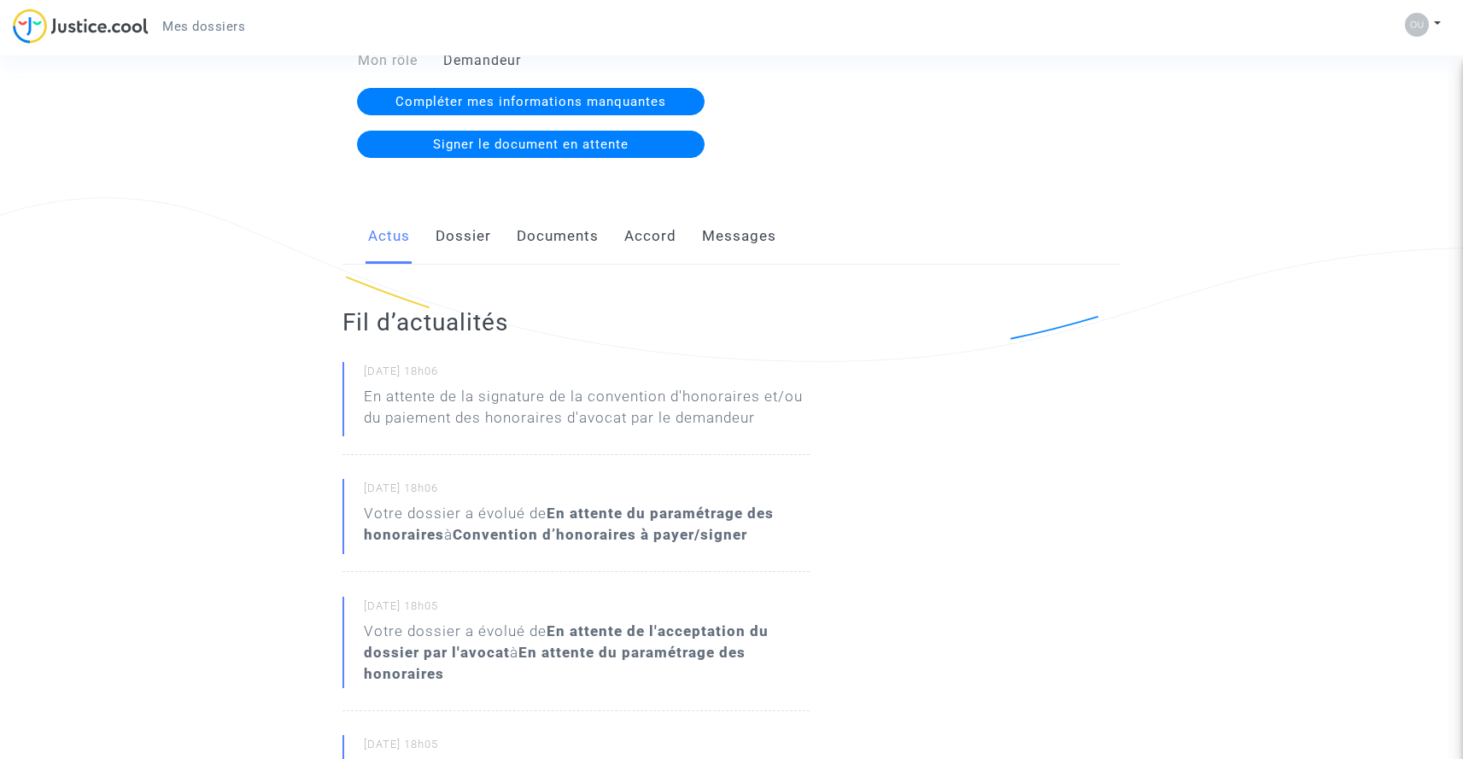
scroll to position [236, 0]
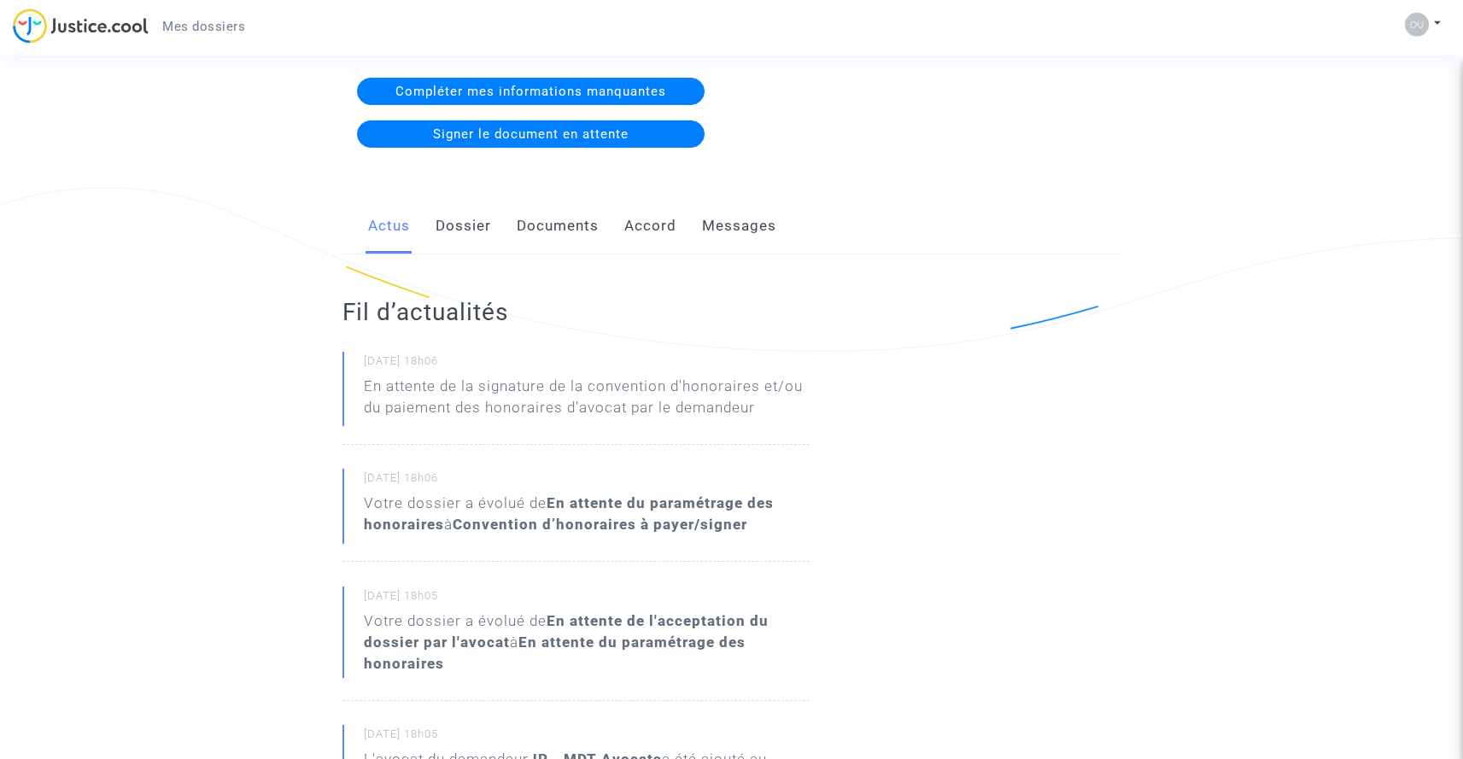
click at [456, 232] on link "Dossier" at bounding box center [464, 226] width 56 height 56
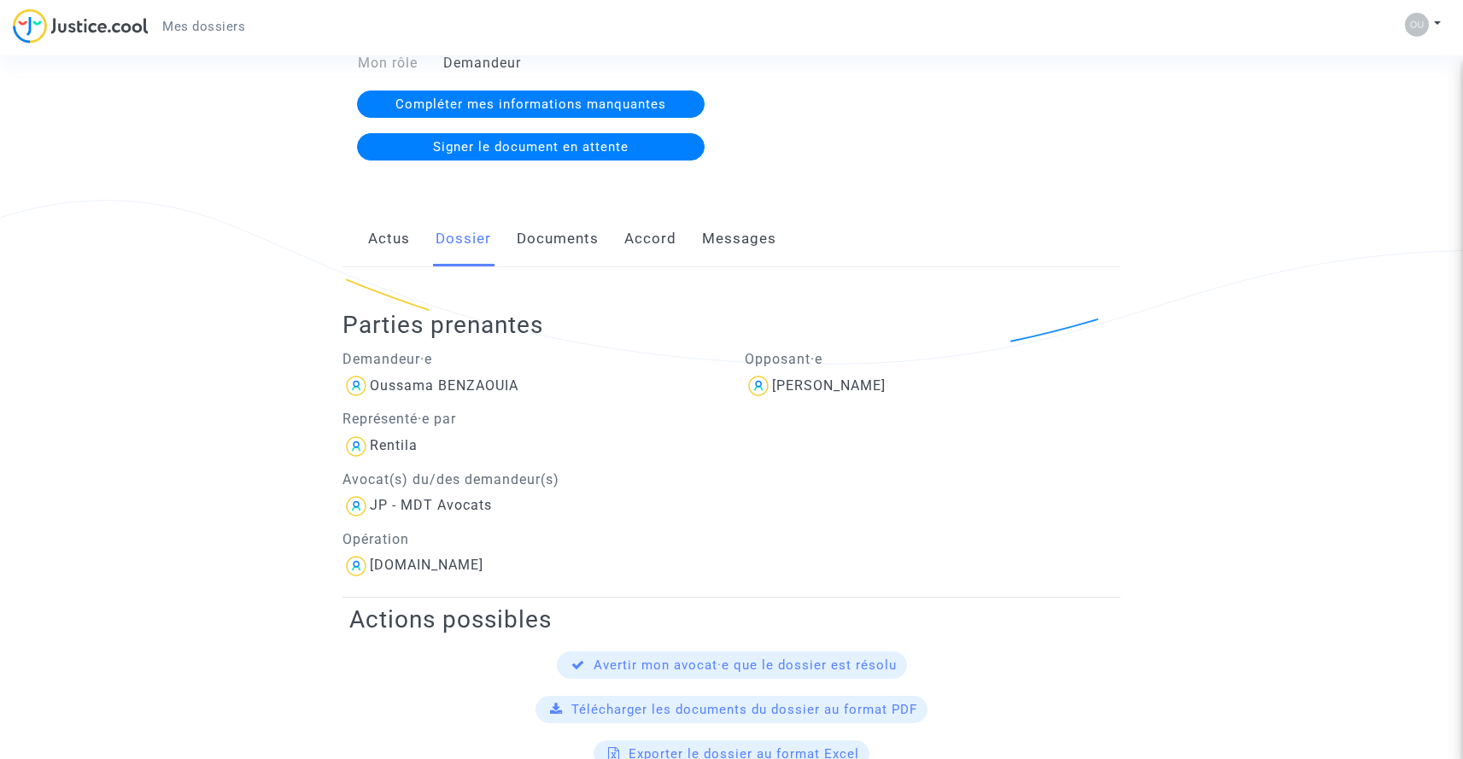
scroll to position [246, 0]
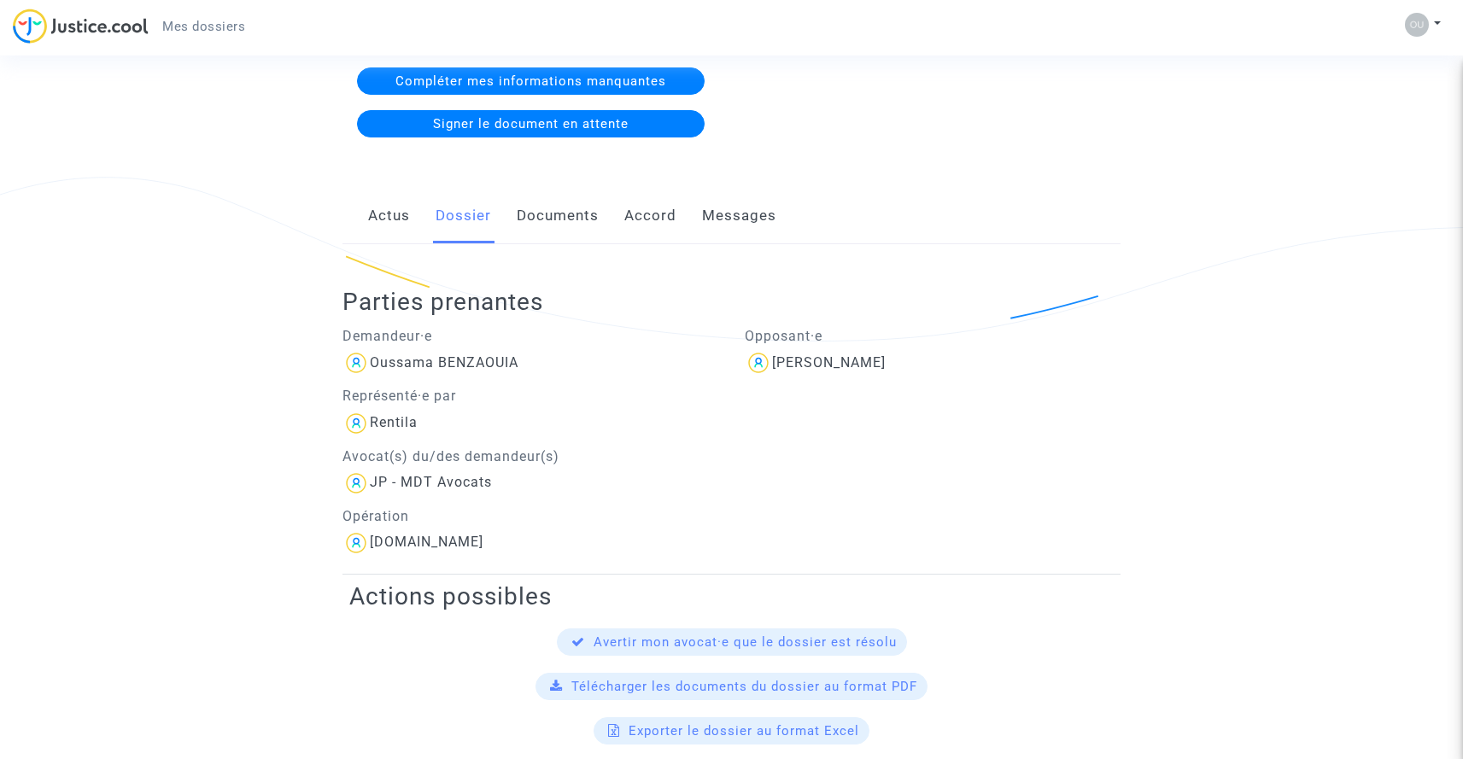
click at [736, 223] on link "Messages" at bounding box center [739, 216] width 74 height 56
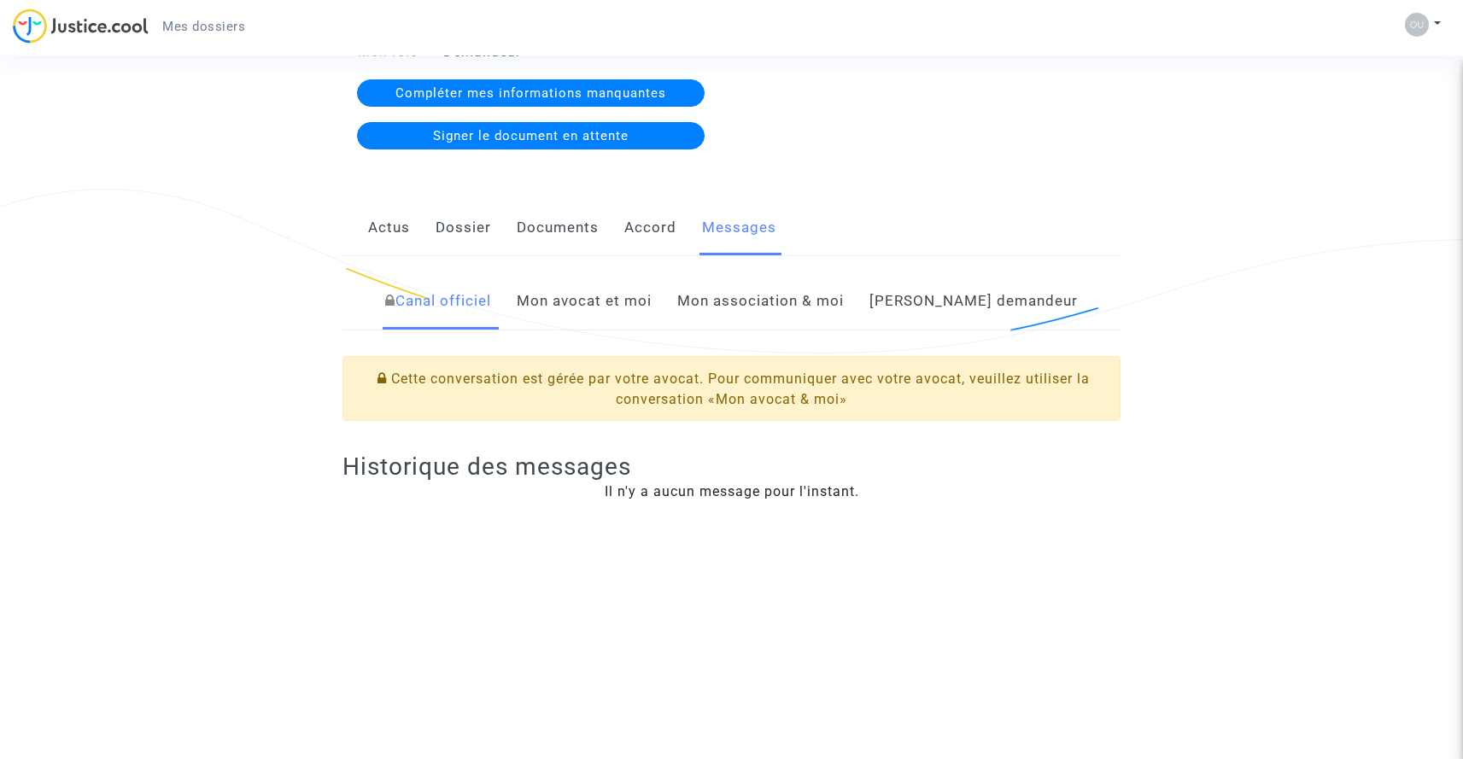
scroll to position [246, 0]
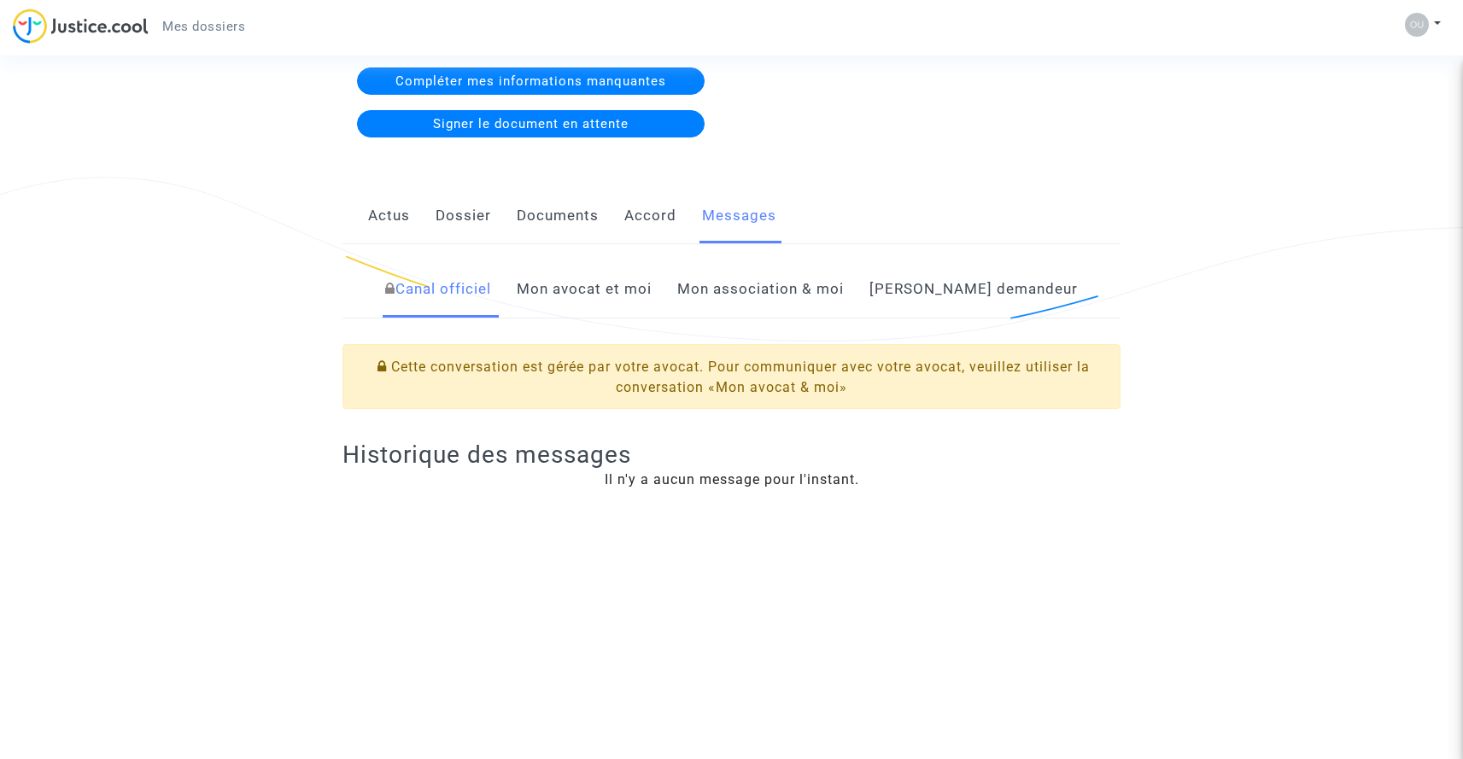
click at [616, 297] on link "Mon avocat et moi" at bounding box center [584, 289] width 135 height 56
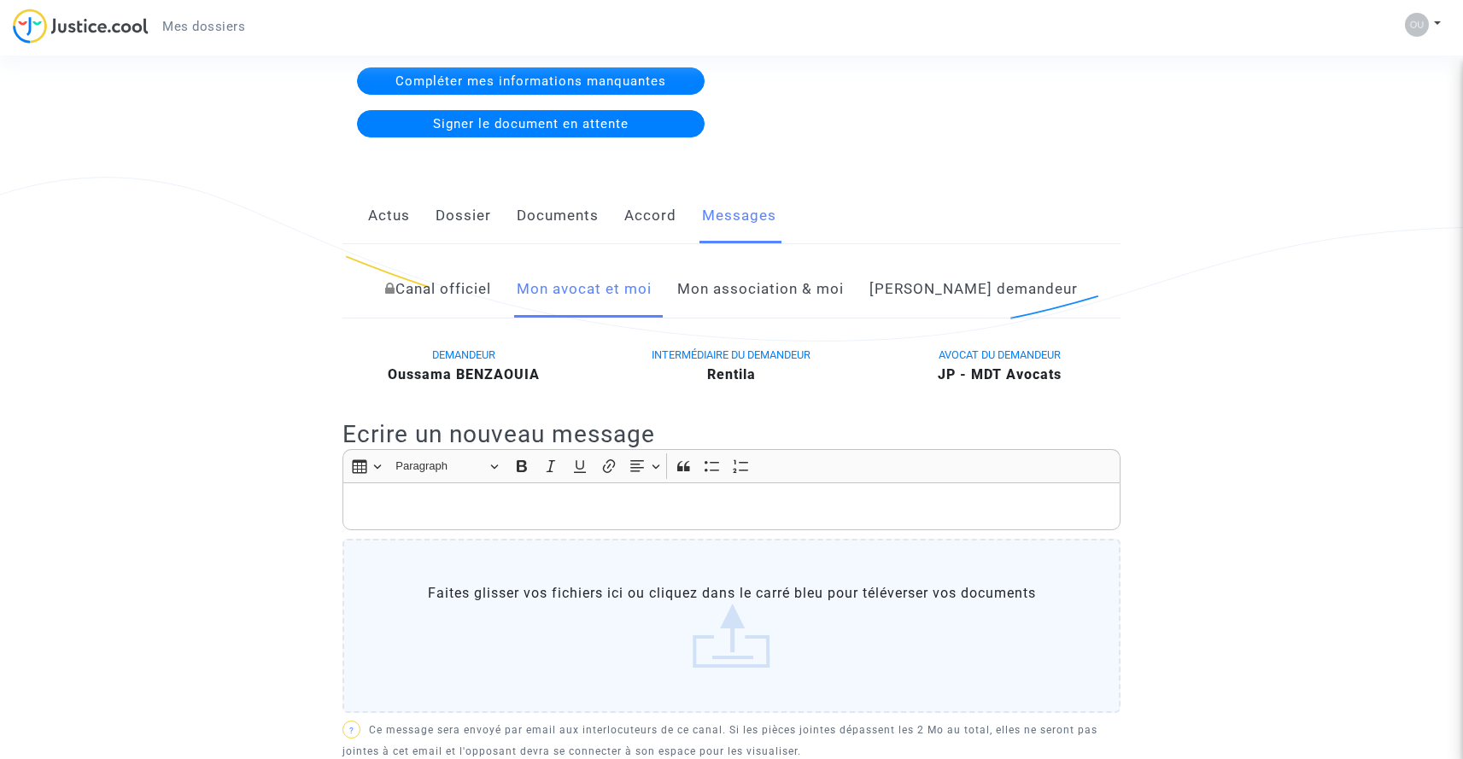
click at [634, 514] on p "Rich Text Editor, main" at bounding box center [732, 506] width 760 height 21
click at [480, 219] on link "Dossier" at bounding box center [464, 216] width 56 height 56
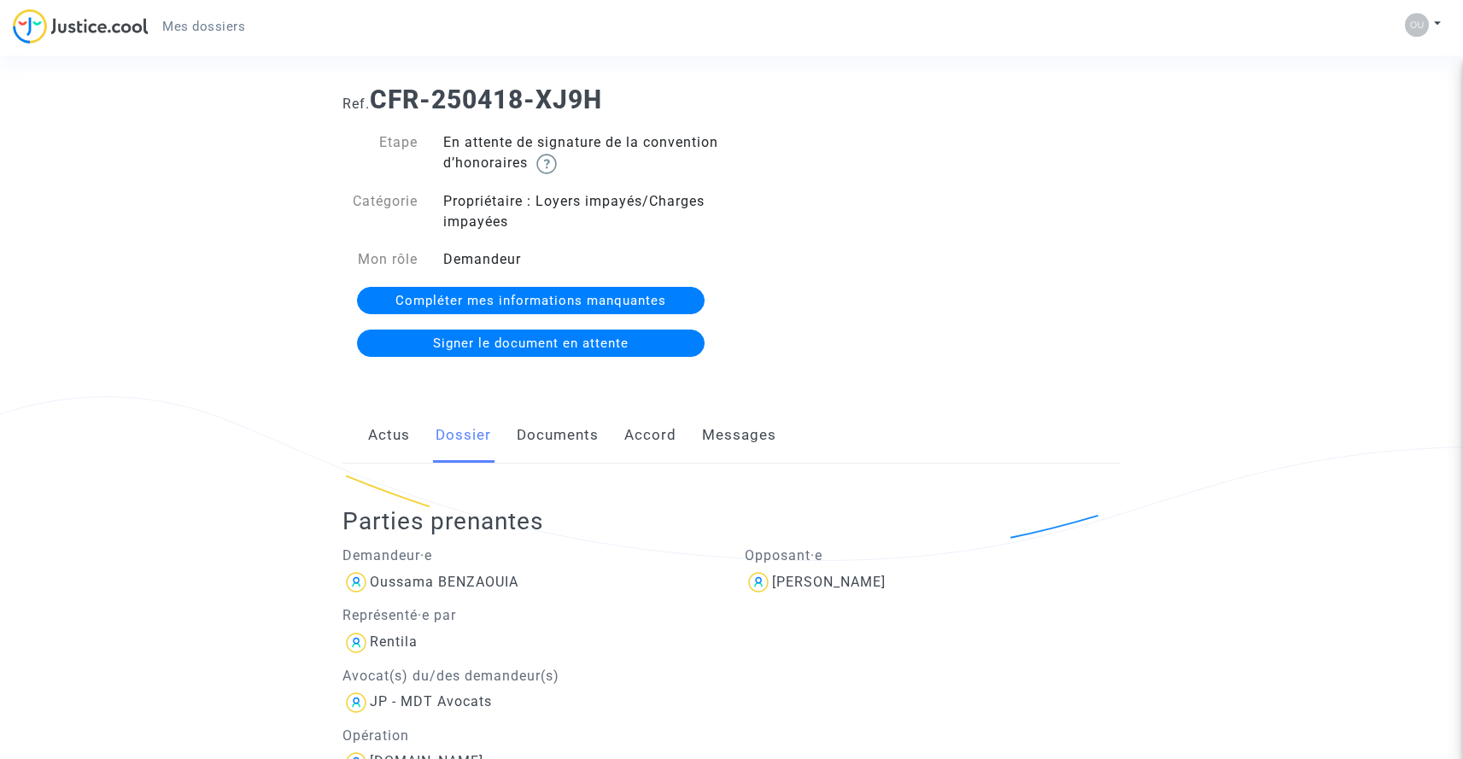
scroll to position [55, 0]
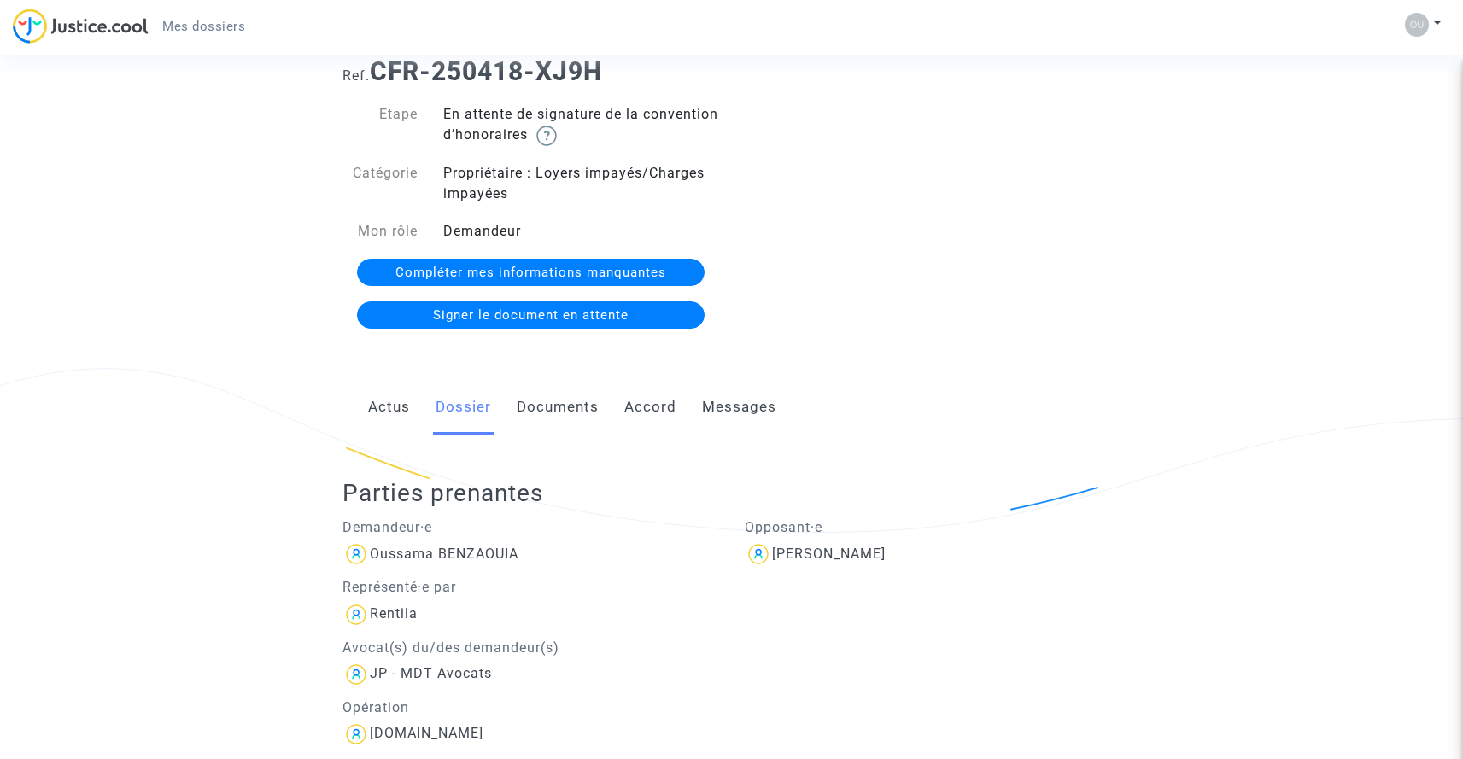
drag, startPoint x: 824, startPoint y: 529, endPoint x: 745, endPoint y: 528, distance: 78.6
click at [745, 528] on p "Opposant·e" at bounding box center [933, 527] width 377 height 21
copy p "Opposant·e"
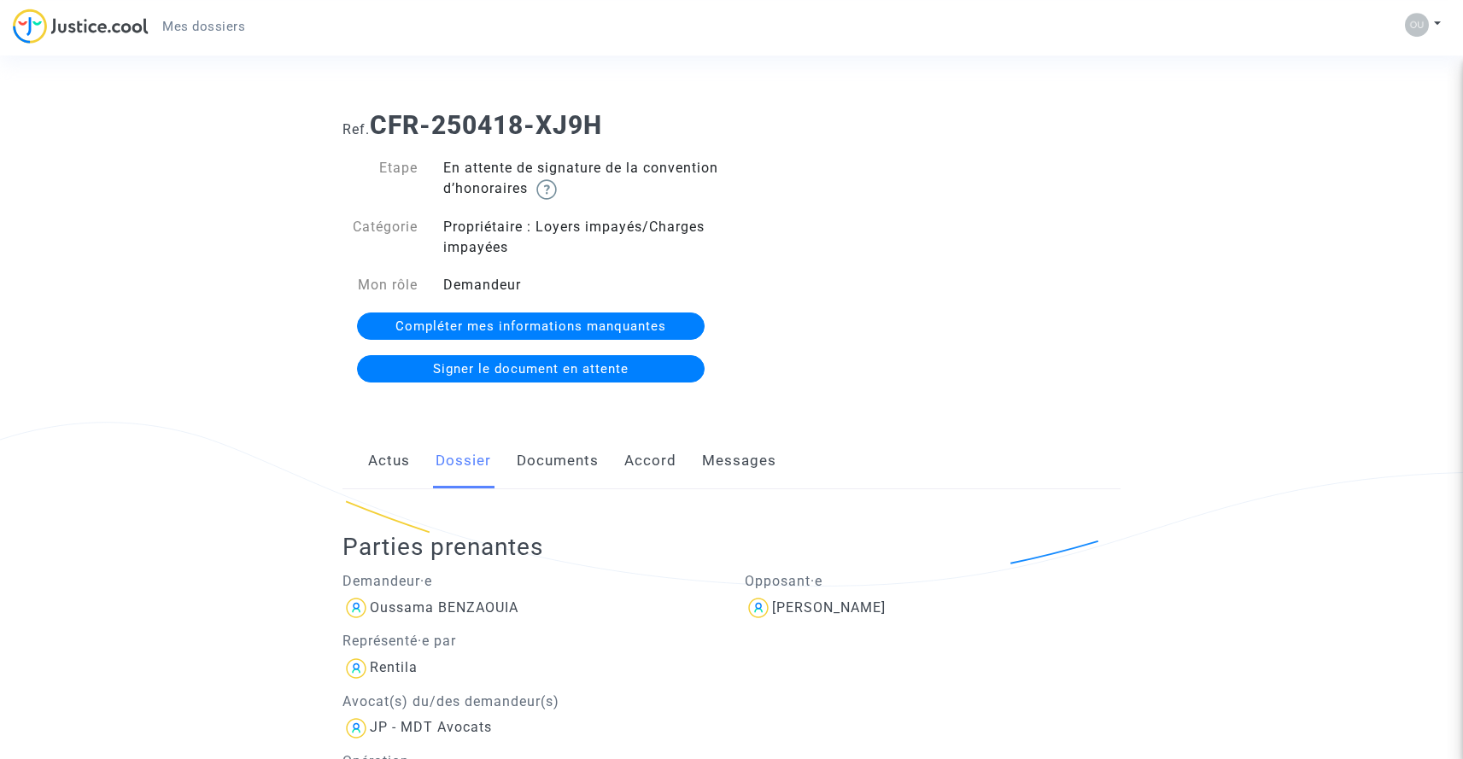
scroll to position [0, 0]
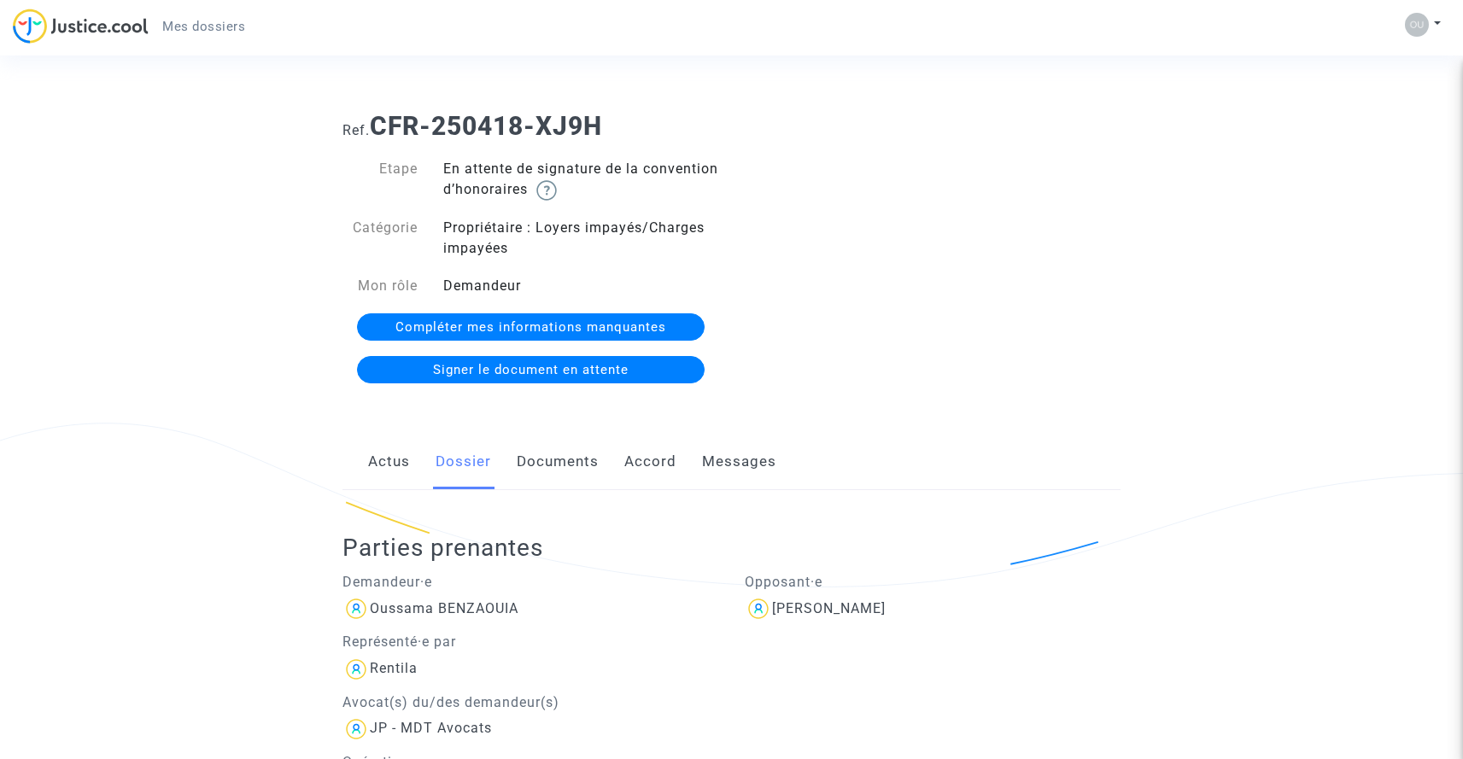
click at [720, 466] on link "Messages" at bounding box center [739, 462] width 74 height 56
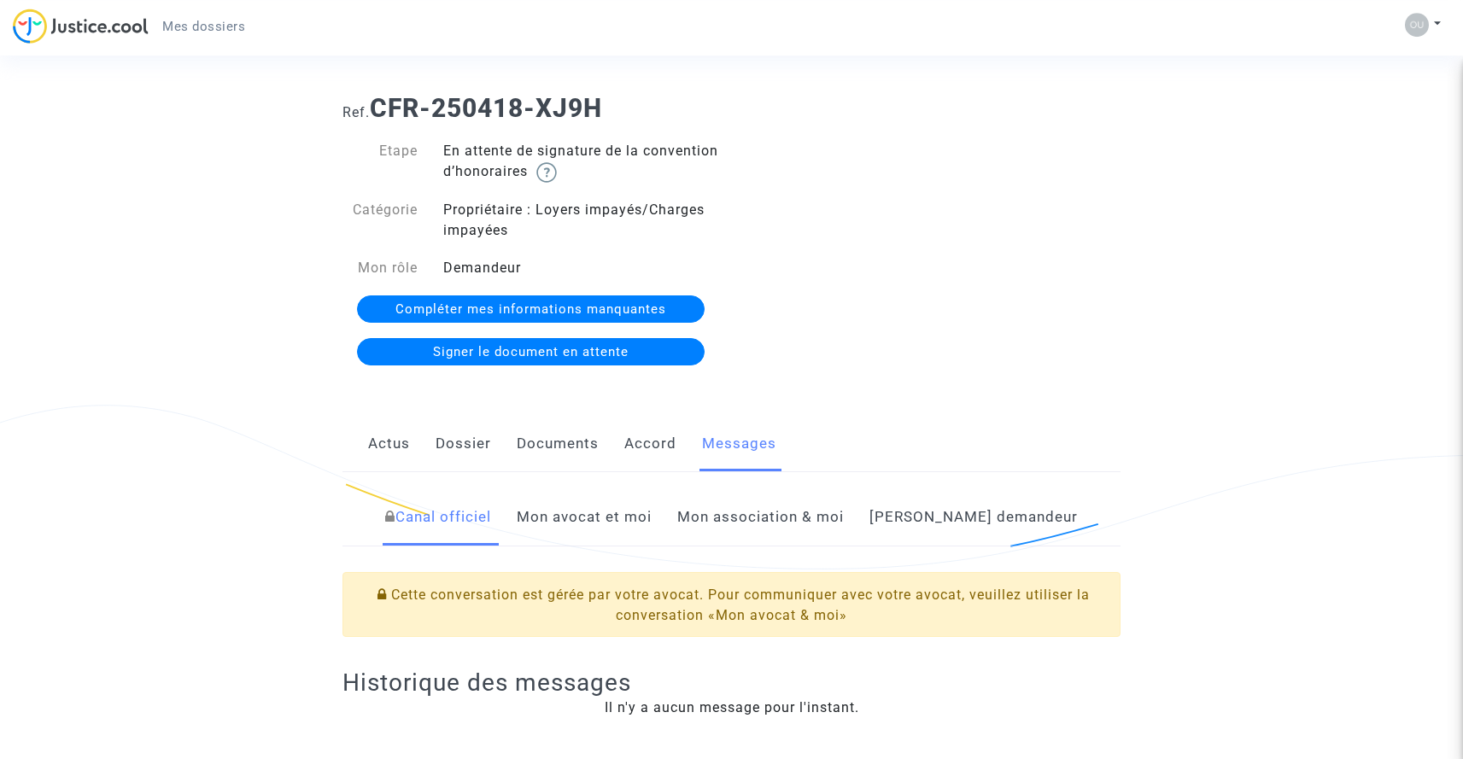
scroll to position [150, 0]
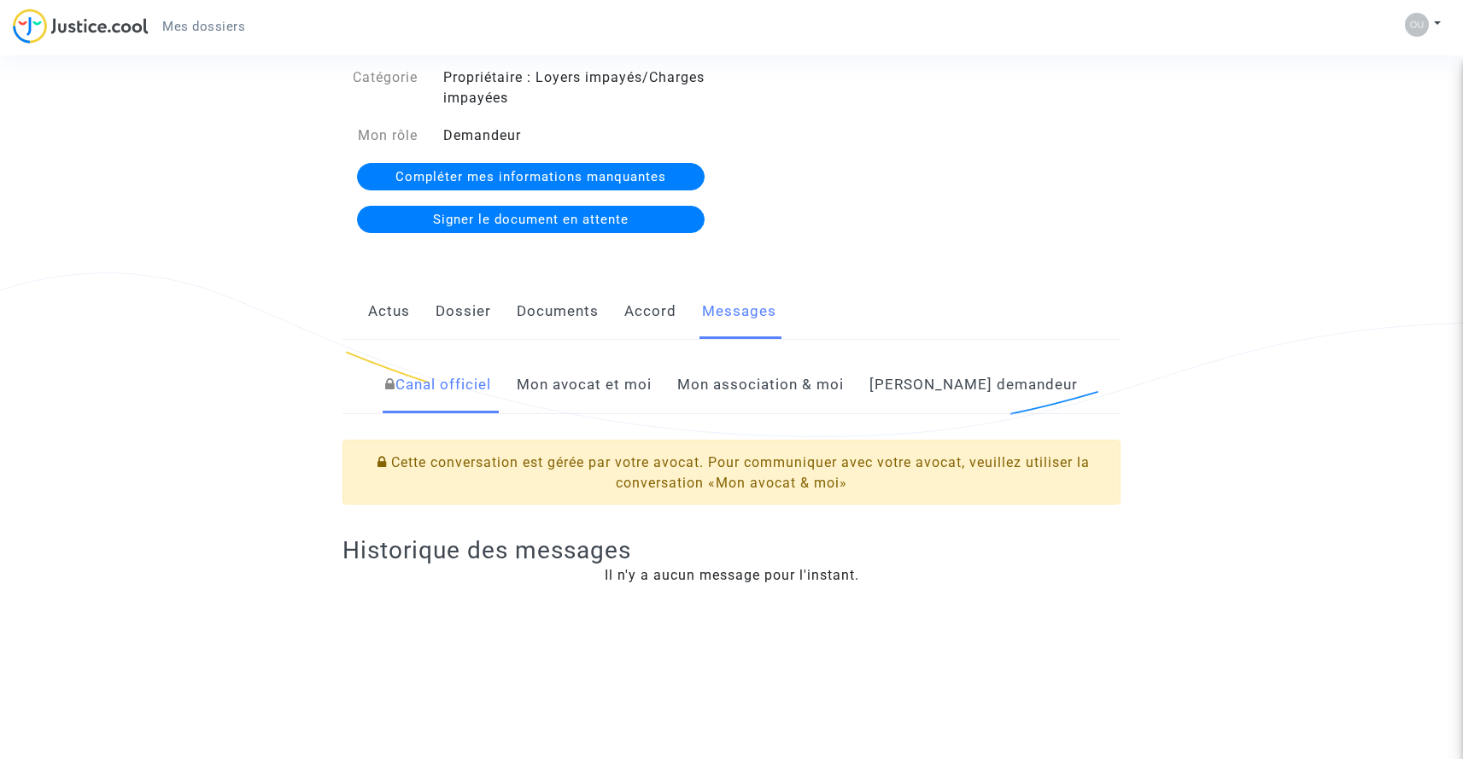
click at [652, 397] on link "Mon avocat et moi" at bounding box center [584, 385] width 135 height 56
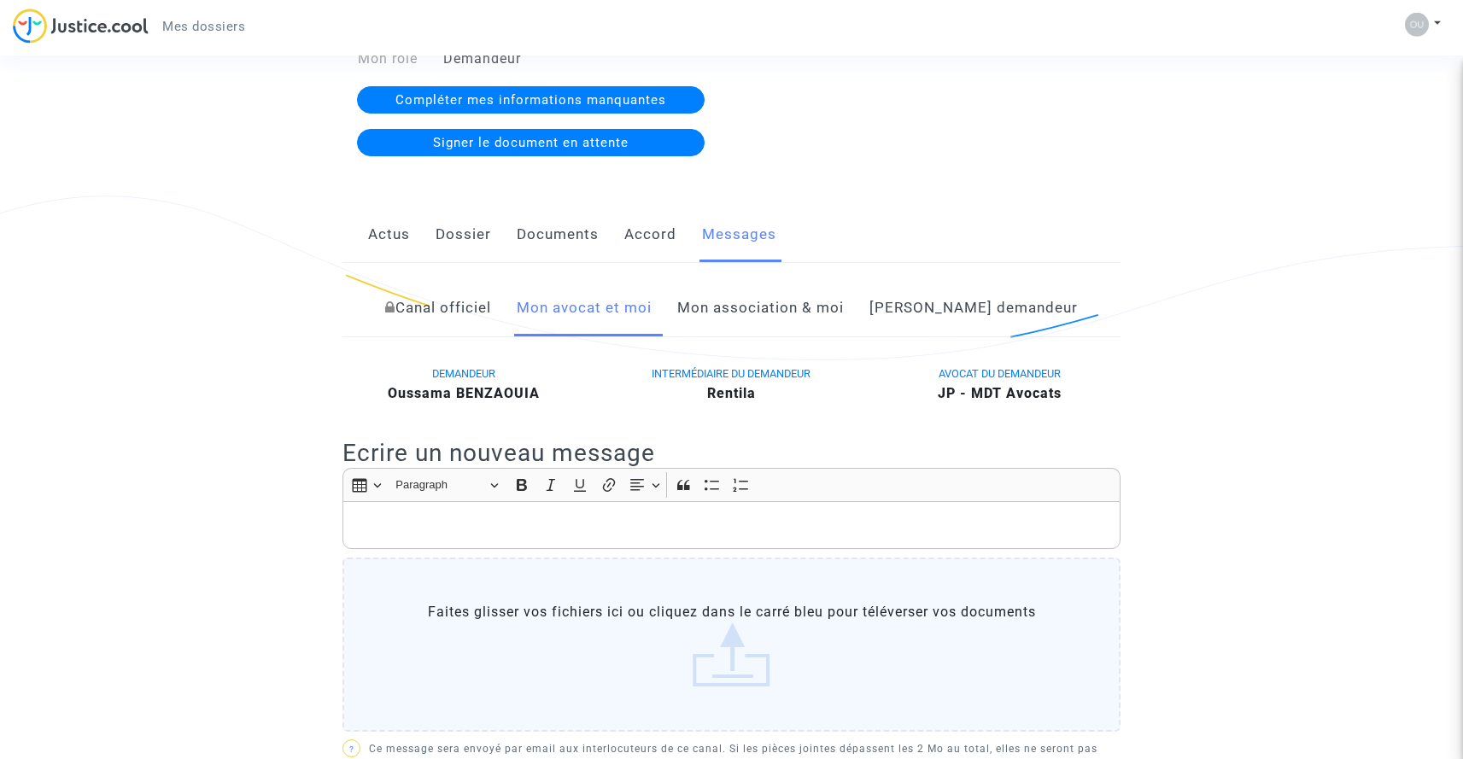
scroll to position [232, 0]
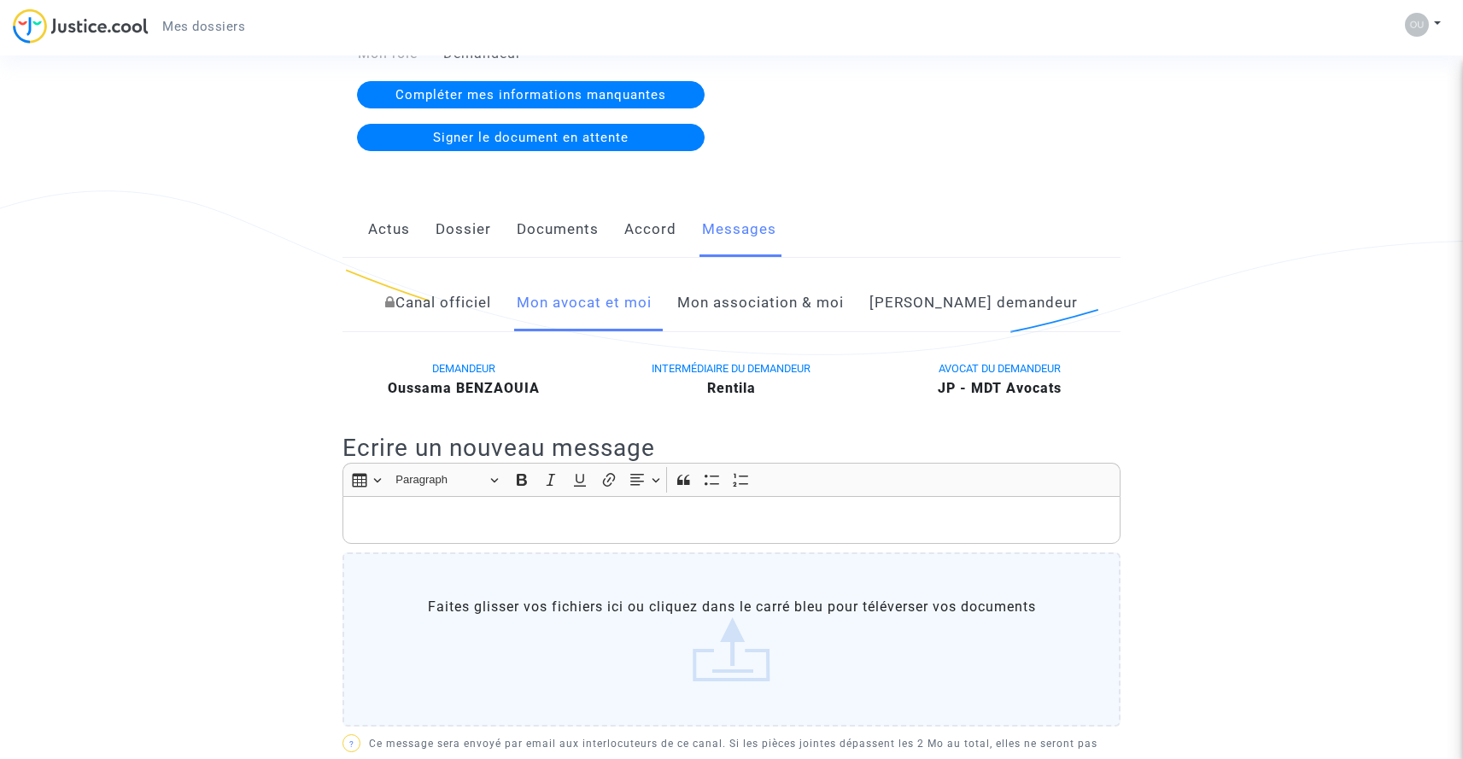
click at [535, 520] on p "Rich Text Editor, main" at bounding box center [732, 520] width 760 height 21
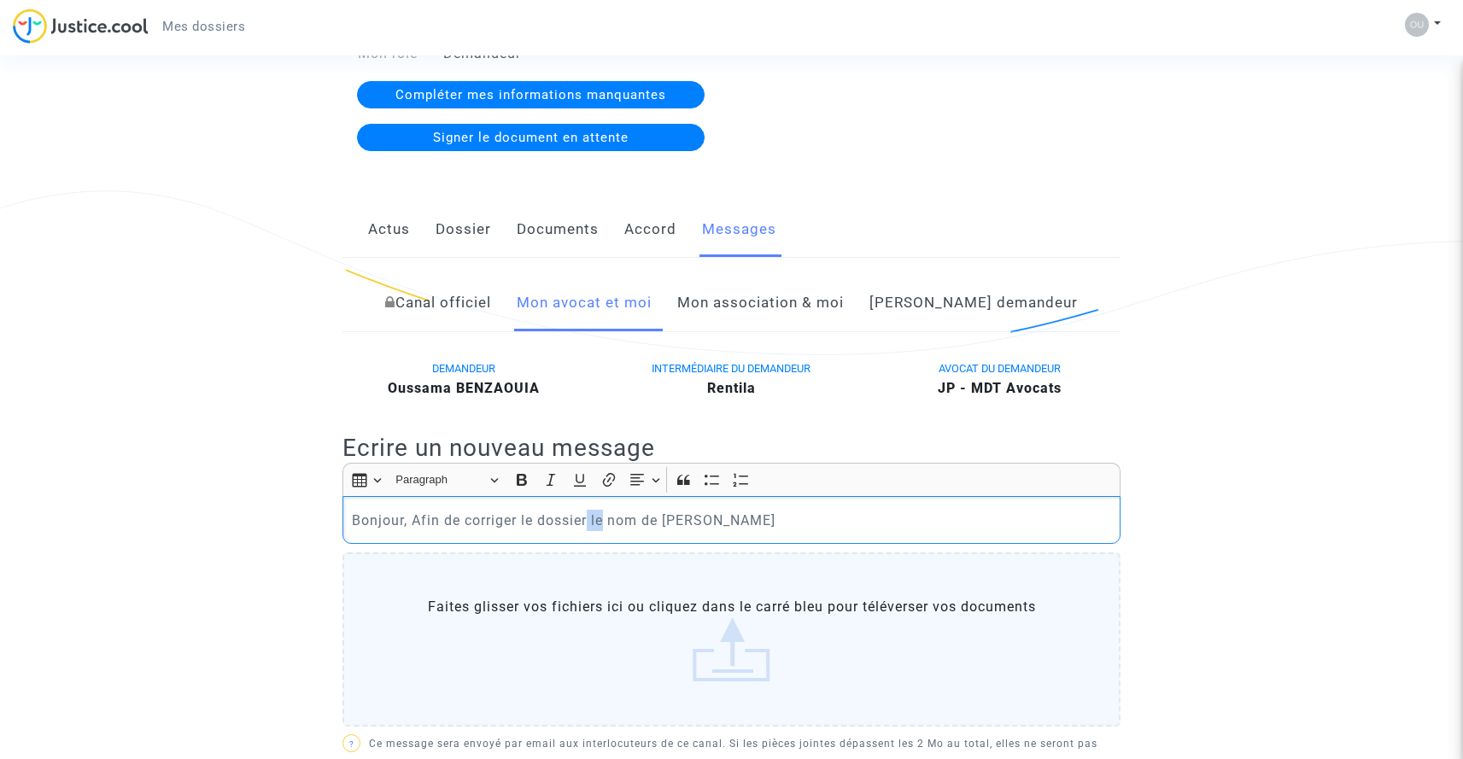
drag, startPoint x: 590, startPoint y: 520, endPoint x: 607, endPoint y: 522, distance: 17.2
click at [607, 522] on p "Bonjour, Afin de corriger le dossier le nom de [PERSON_NAME]" at bounding box center [732, 520] width 760 height 21
click at [744, 525] on p "Bonjour, Afin de corriger le dossier le nom de [PERSON_NAME]" at bounding box center [732, 520] width 760 height 21
drag, startPoint x: 881, startPoint y: 520, endPoint x: 730, endPoint y: 520, distance: 150.4
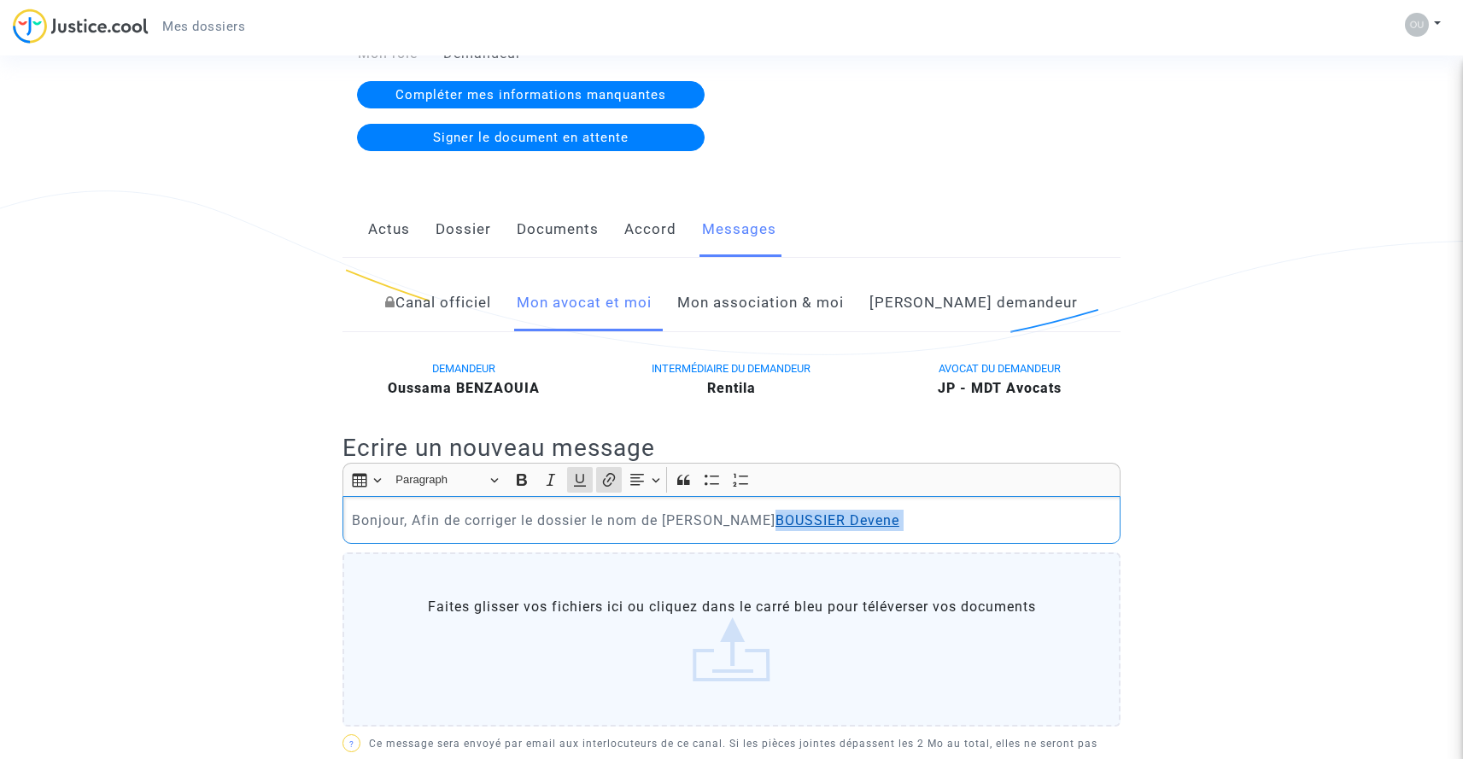
click at [730, 520] on p "Bonjour, Afin de corriger le dossier le nom de [PERSON_NAME] [PERSON_NAME]" at bounding box center [732, 520] width 760 height 21
click at [607, 481] on icon "Editor toolbar" at bounding box center [609, 480] width 17 height 17
click at [917, 484] on icon "button" at bounding box center [911, 483] width 17 height 17
click at [832, 488] on icon "button" at bounding box center [824, 483] width 15 height 15
click at [899, 531] on p "Bonjour, Afin de corriger le dossier le nom de [PERSON_NAME] [PERSON_NAME]" at bounding box center [732, 520] width 760 height 21
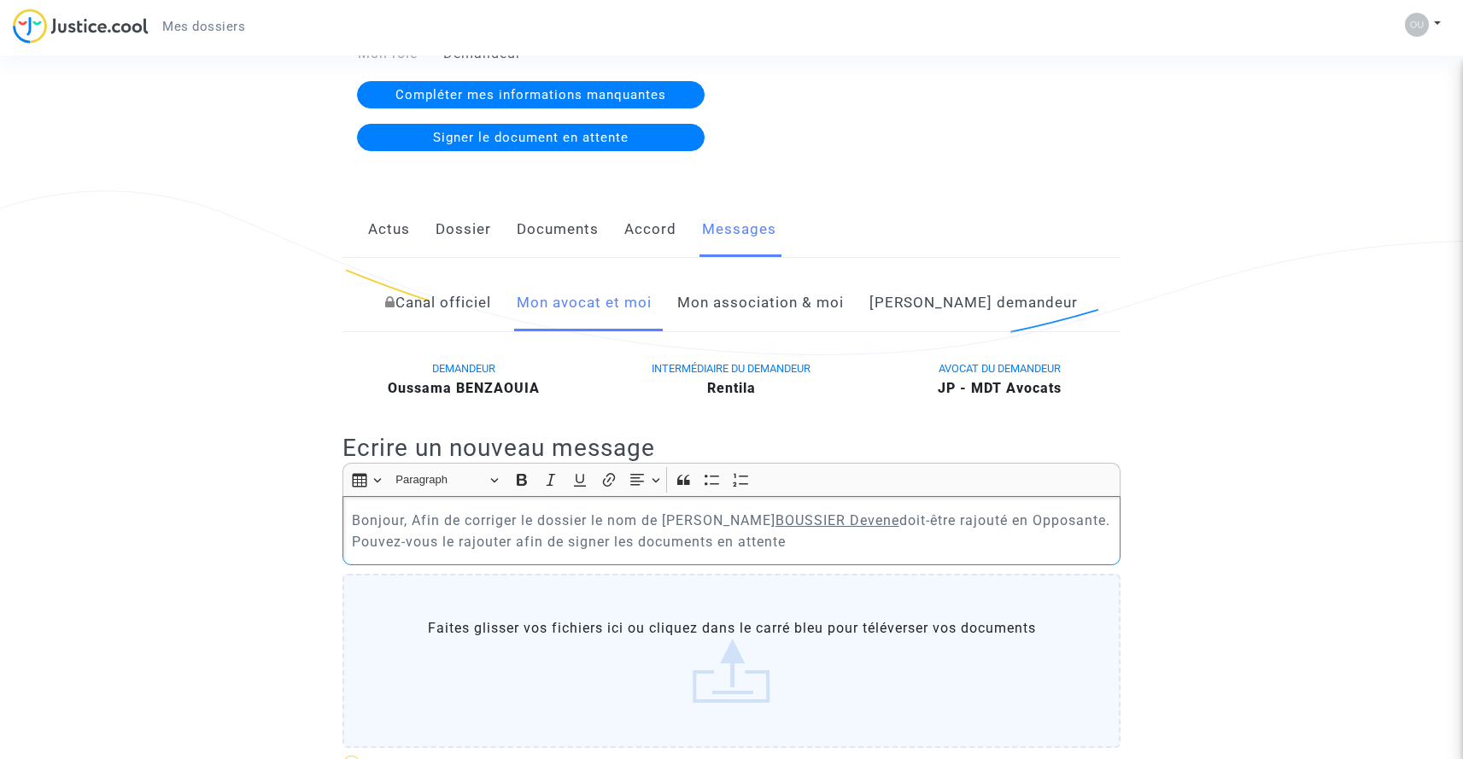
drag, startPoint x: 812, startPoint y: 542, endPoint x: 302, endPoint y: 519, distance: 510.5
click at [343, 519] on div "Bonjour, Afin de corriger le dossier le nom de [PERSON_NAME] doit-être rajouté …" at bounding box center [732, 530] width 778 height 69
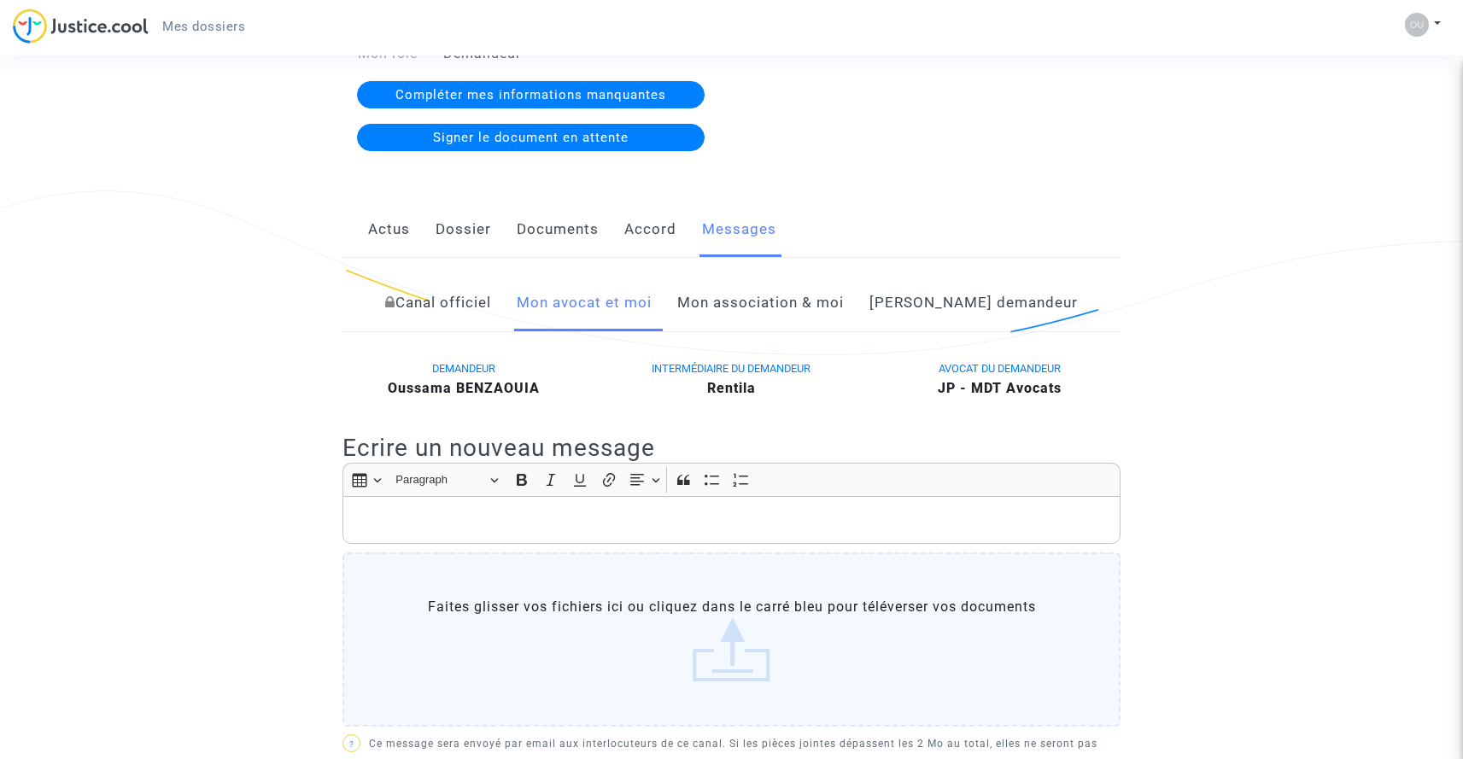
click at [805, 308] on link "Mon association & moi" at bounding box center [760, 303] width 167 height 56
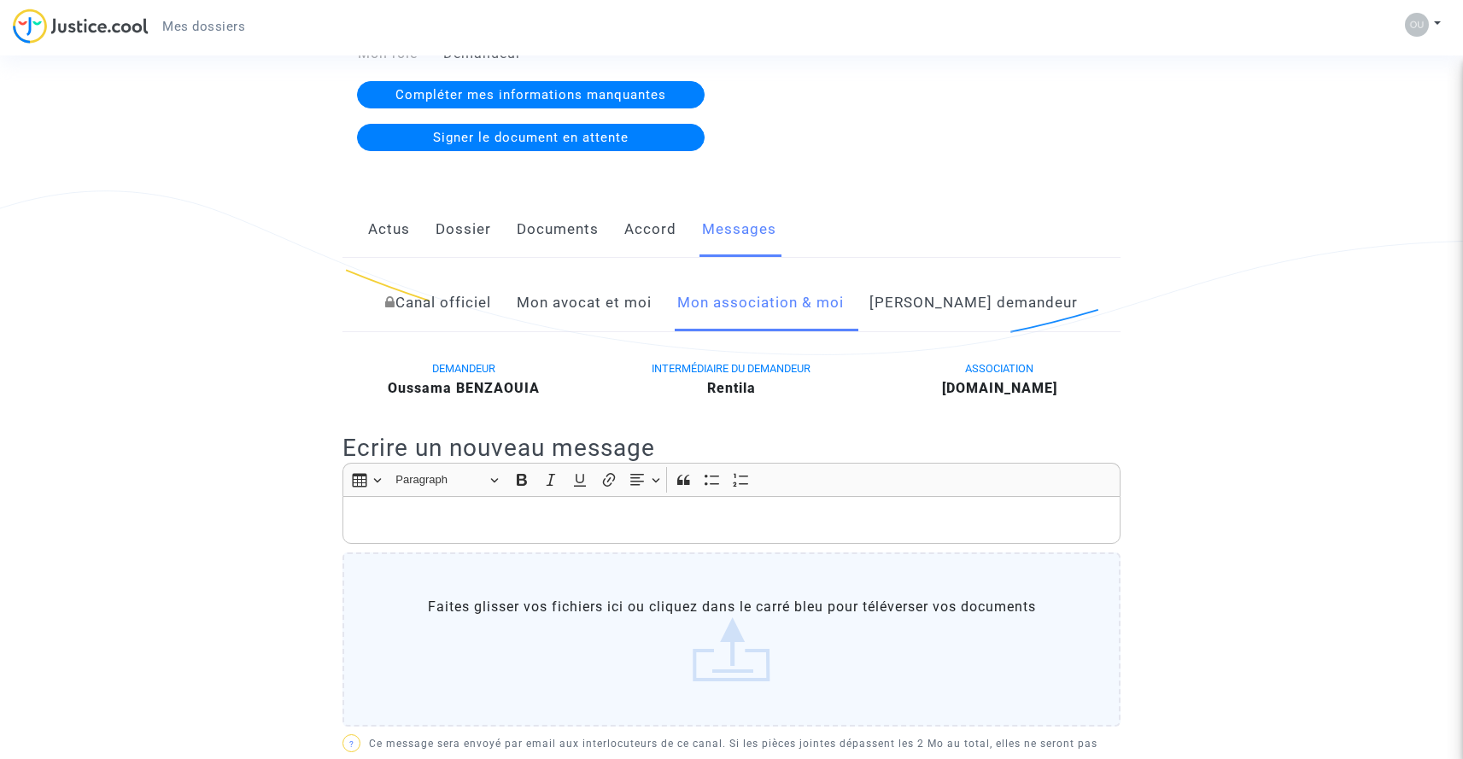
click at [579, 522] on p "Rich Text Editor, main" at bounding box center [732, 520] width 760 height 21
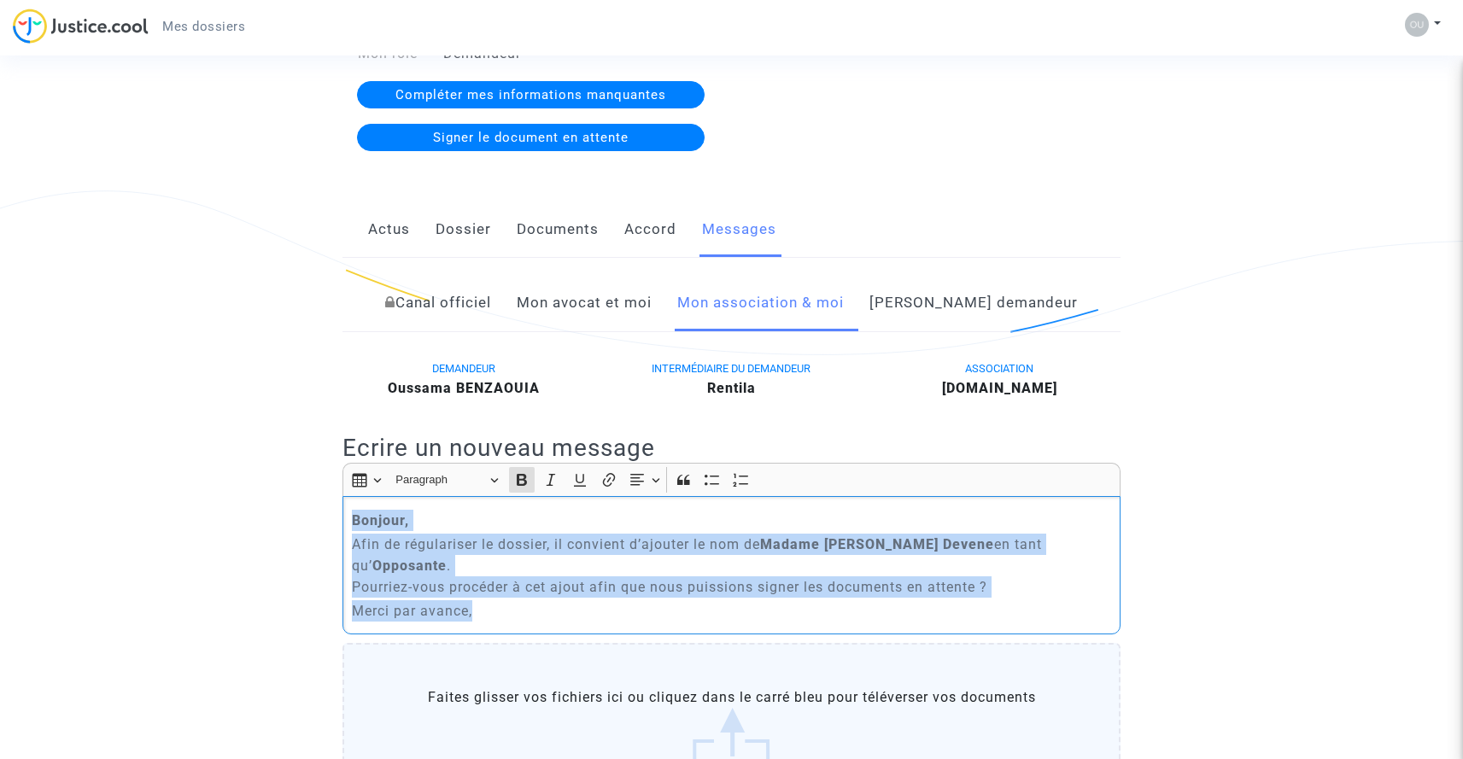
drag, startPoint x: 502, startPoint y: 610, endPoint x: 334, endPoint y: 516, distance: 192.8
click at [343, 516] on div "Bonjour, Afin de régulariser le dossier, il convient d’ajouter le nom de [PERSO…" at bounding box center [732, 565] width 778 height 138
click at [524, 482] on icon "Editor toolbar" at bounding box center [521, 480] width 17 height 17
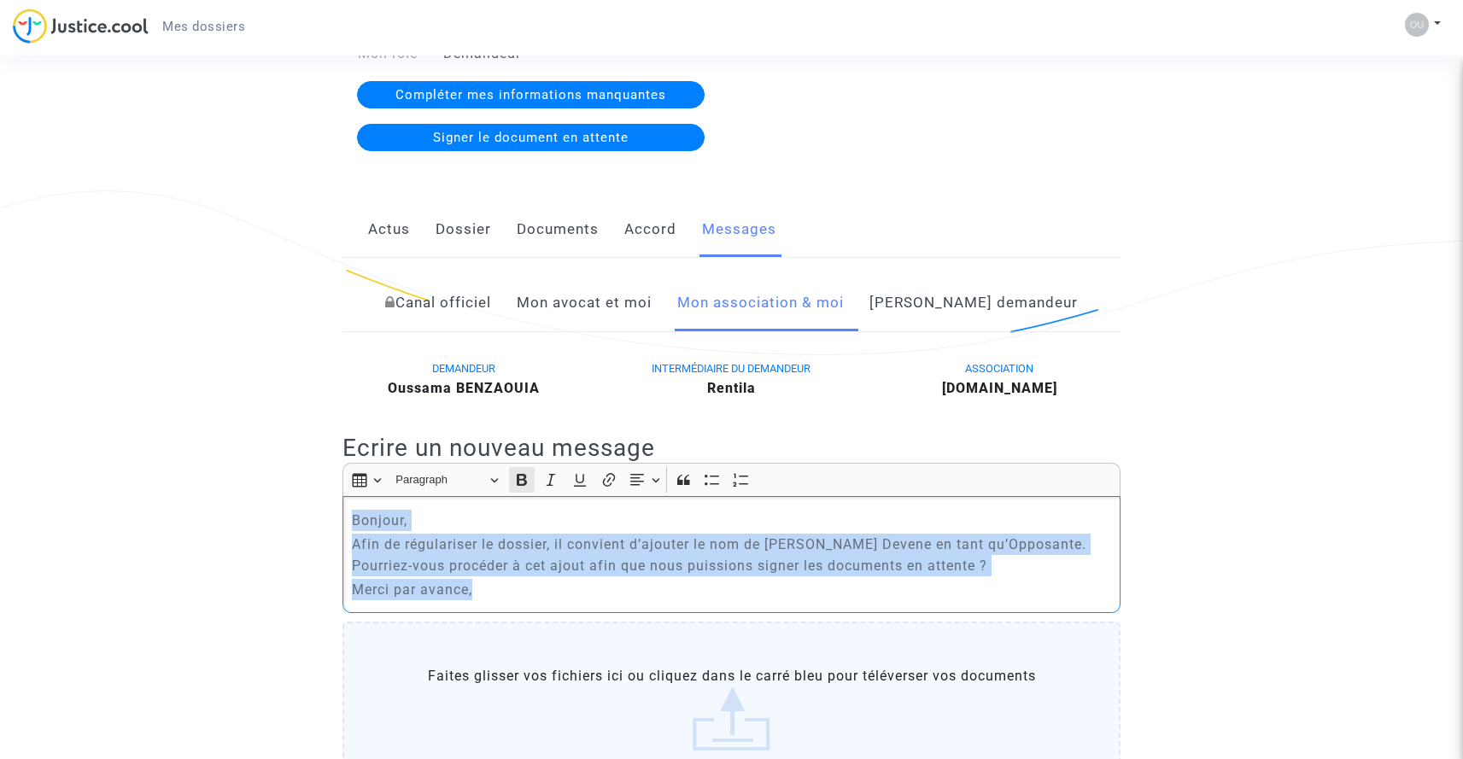
click at [524, 482] on icon "Editor toolbar" at bounding box center [521, 480] width 17 height 17
click at [533, 595] on p "Merci par avance," at bounding box center [732, 589] width 760 height 21
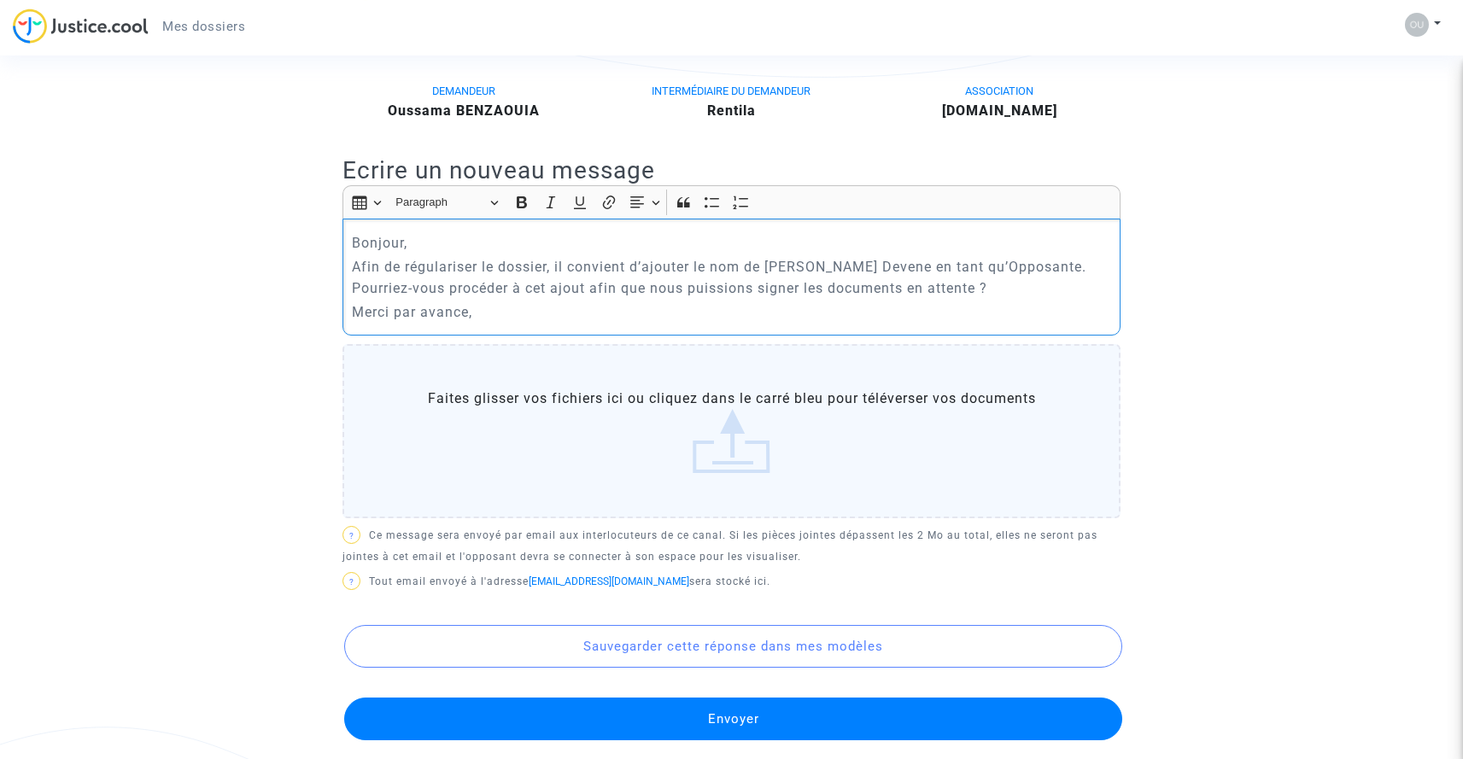
scroll to position [533, 0]
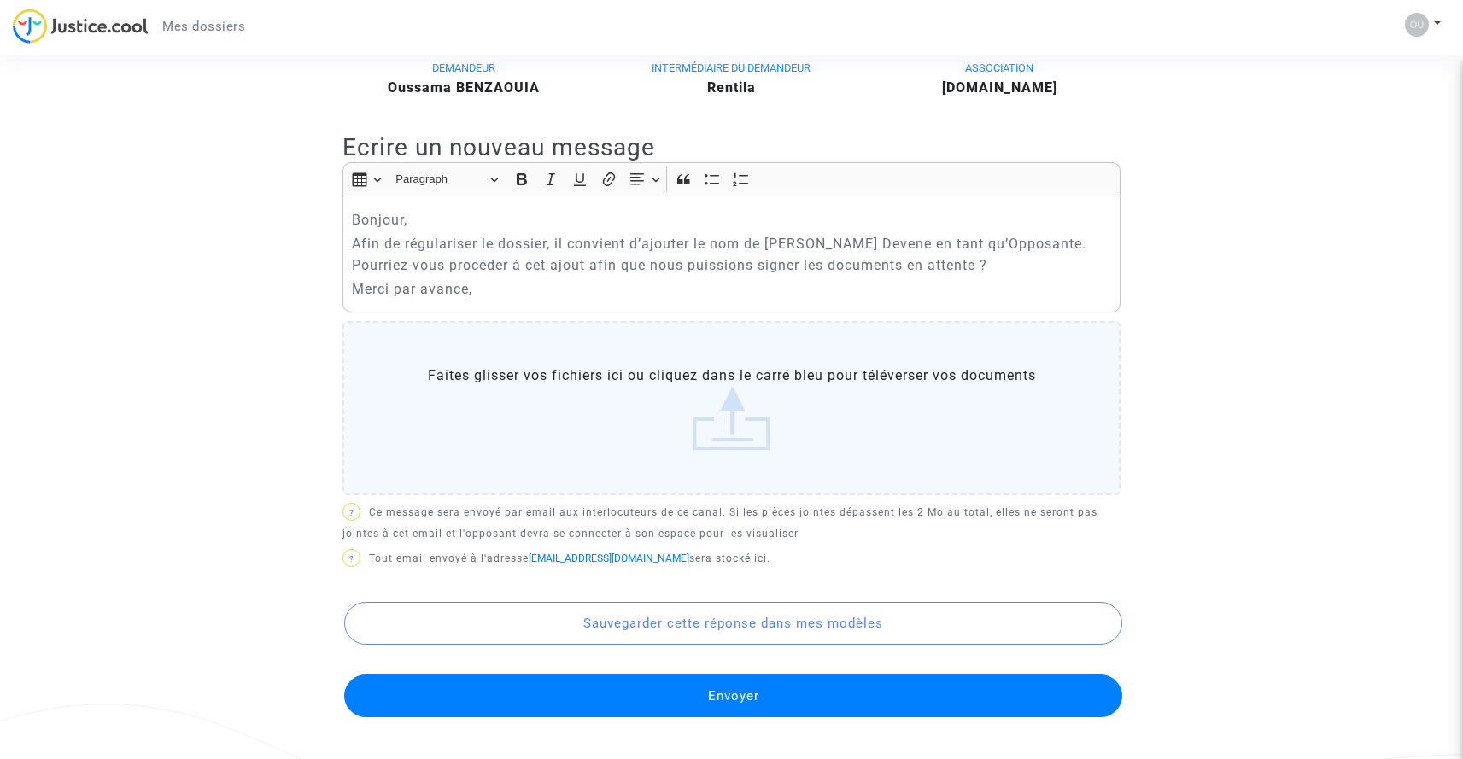
click at [736, 695] on button "Envoyer" at bounding box center [733, 696] width 778 height 43
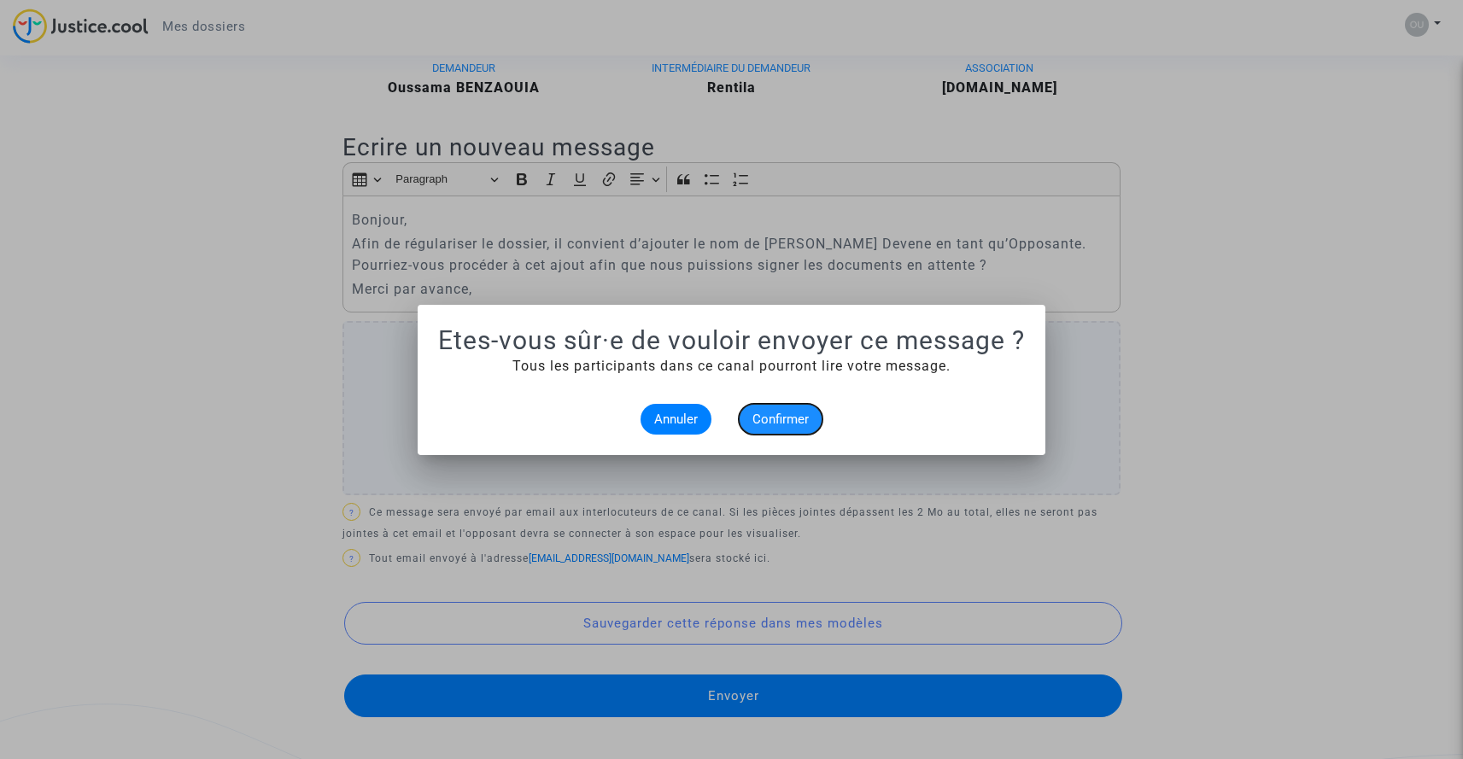
click at [806, 416] on span "Confirmer" at bounding box center [781, 419] width 56 height 15
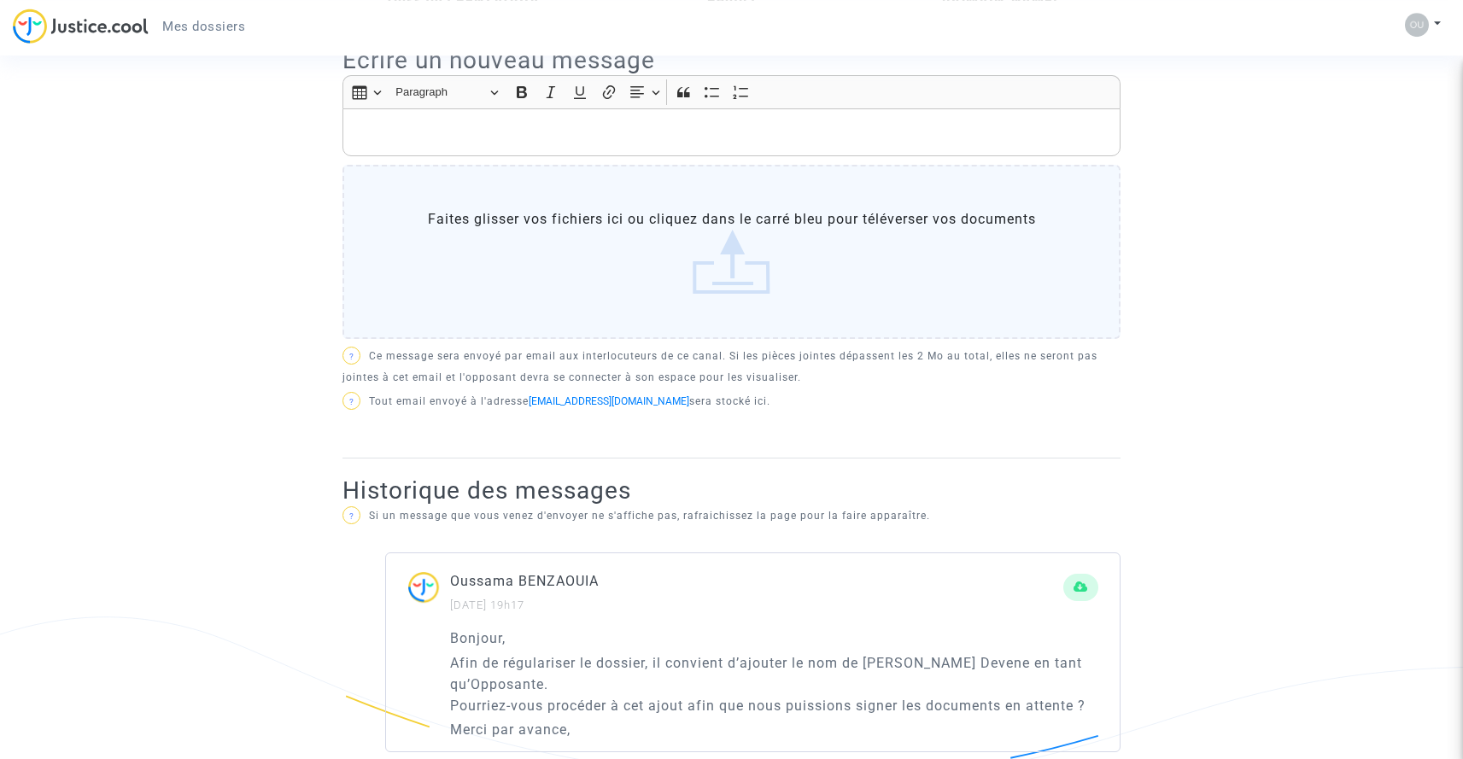
scroll to position [539, 0]
